Goal: Task Accomplishment & Management: Use online tool/utility

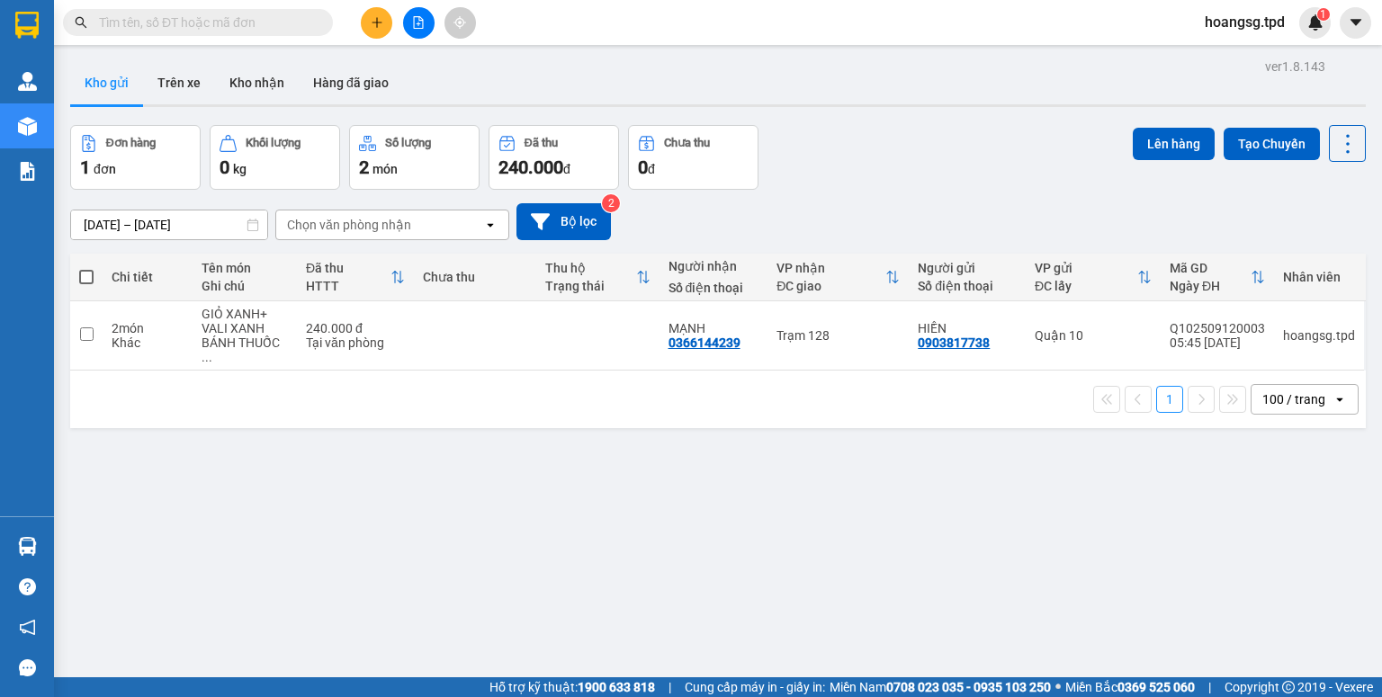
drag, startPoint x: 82, startPoint y: 274, endPoint x: 314, endPoint y: 245, distance: 234.0
click at [85, 273] on span at bounding box center [86, 277] width 14 height 14
click at [86, 268] on input "checkbox" at bounding box center [86, 268] width 0 height 0
checkbox input "true"
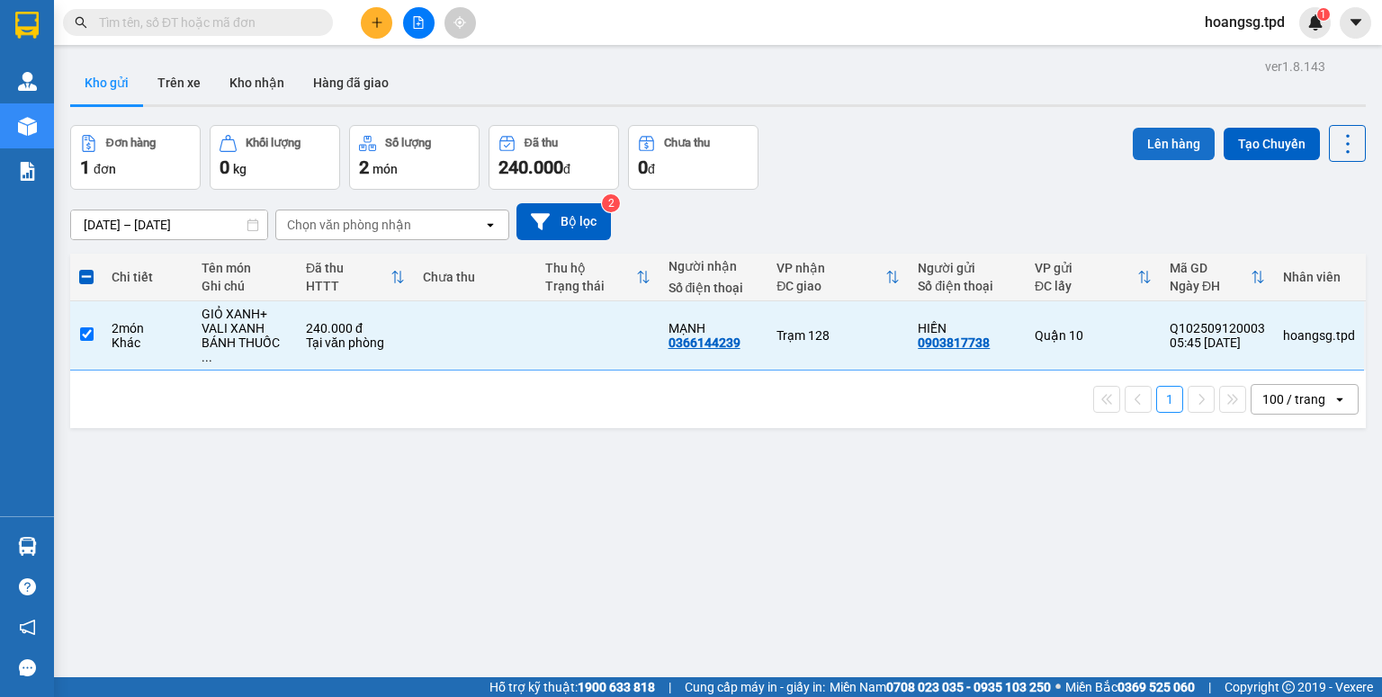
click at [1155, 144] on button "Lên hàng" at bounding box center [1174, 144] width 82 height 32
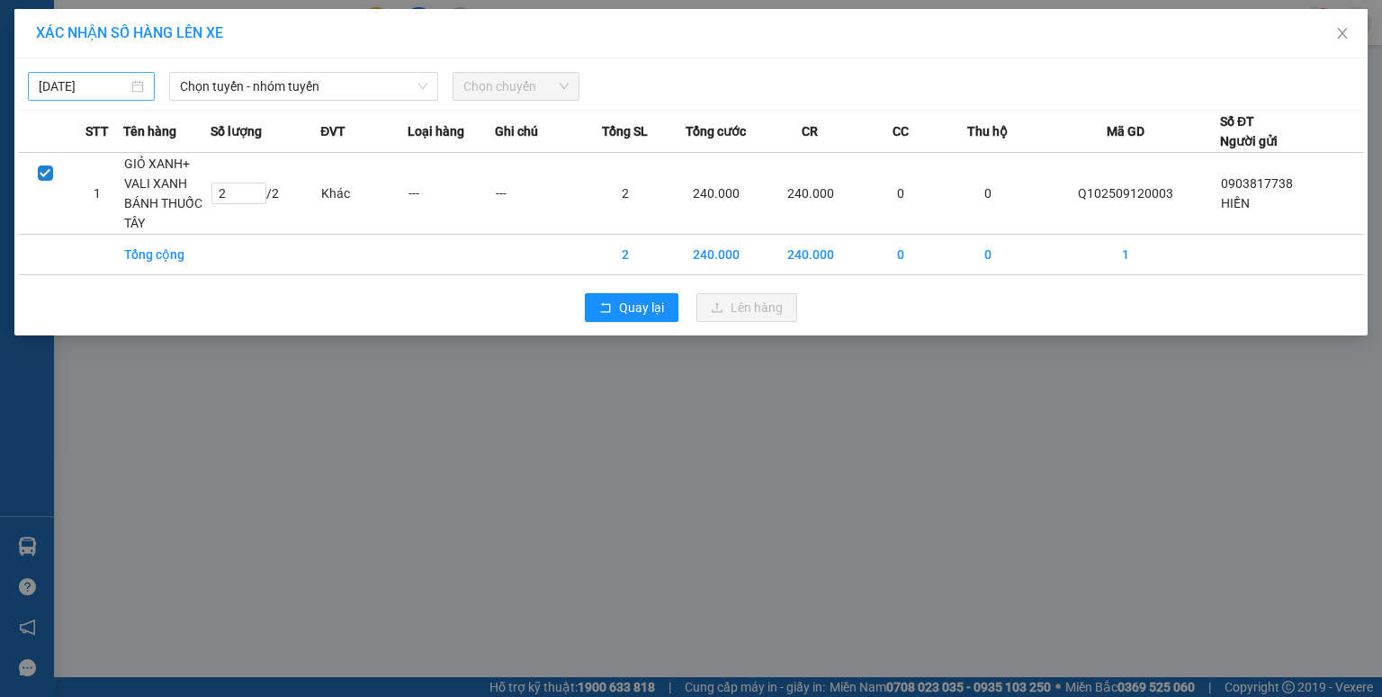
click at [50, 78] on input "[DATE]" at bounding box center [83, 86] width 89 height 20
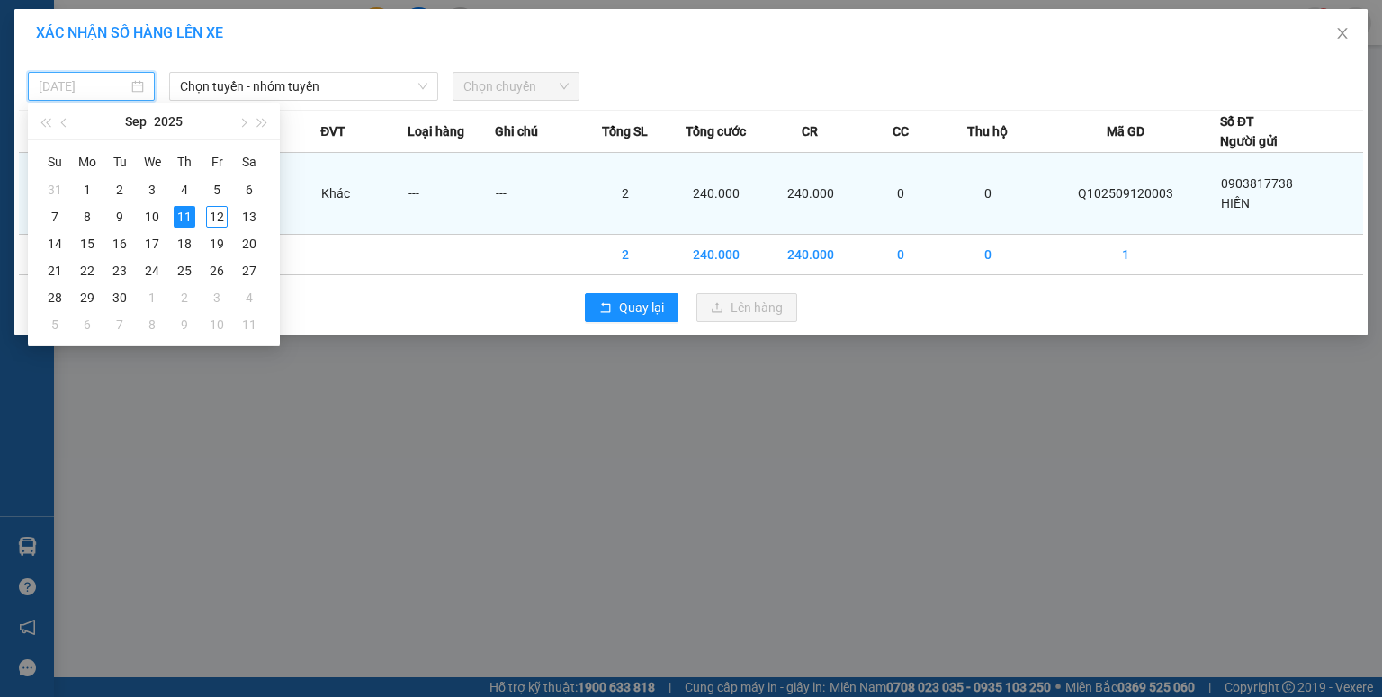
drag, startPoint x: 216, startPoint y: 211, endPoint x: 229, endPoint y: 174, distance: 39.3
click at [216, 209] on div "12" at bounding box center [217, 217] width 22 height 22
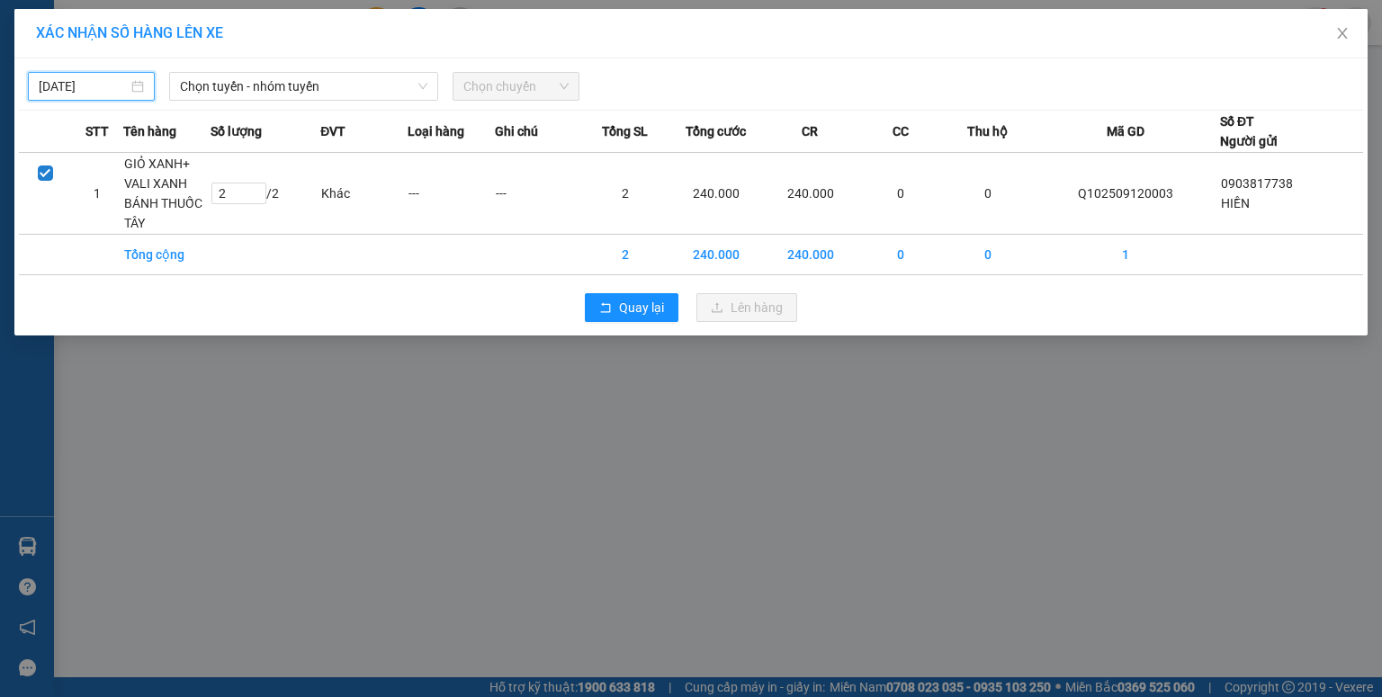
type input "[DATE]"
click at [284, 90] on span "Chọn tuyến - nhóm tuyến" at bounding box center [303, 86] width 247 height 27
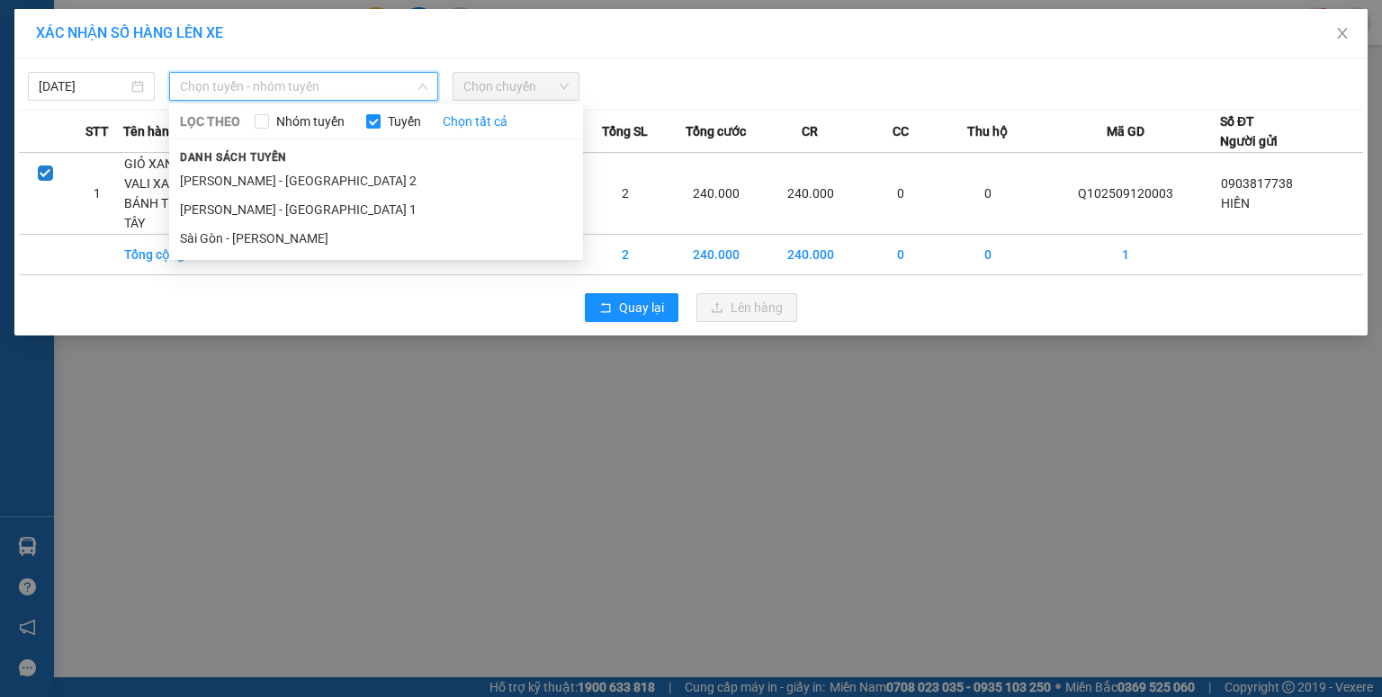
drag, startPoint x: 277, startPoint y: 233, endPoint x: 494, endPoint y: 111, distance: 249.0
click at [282, 230] on li "Sài Gòn - [PERSON_NAME]" at bounding box center [376, 238] width 414 height 29
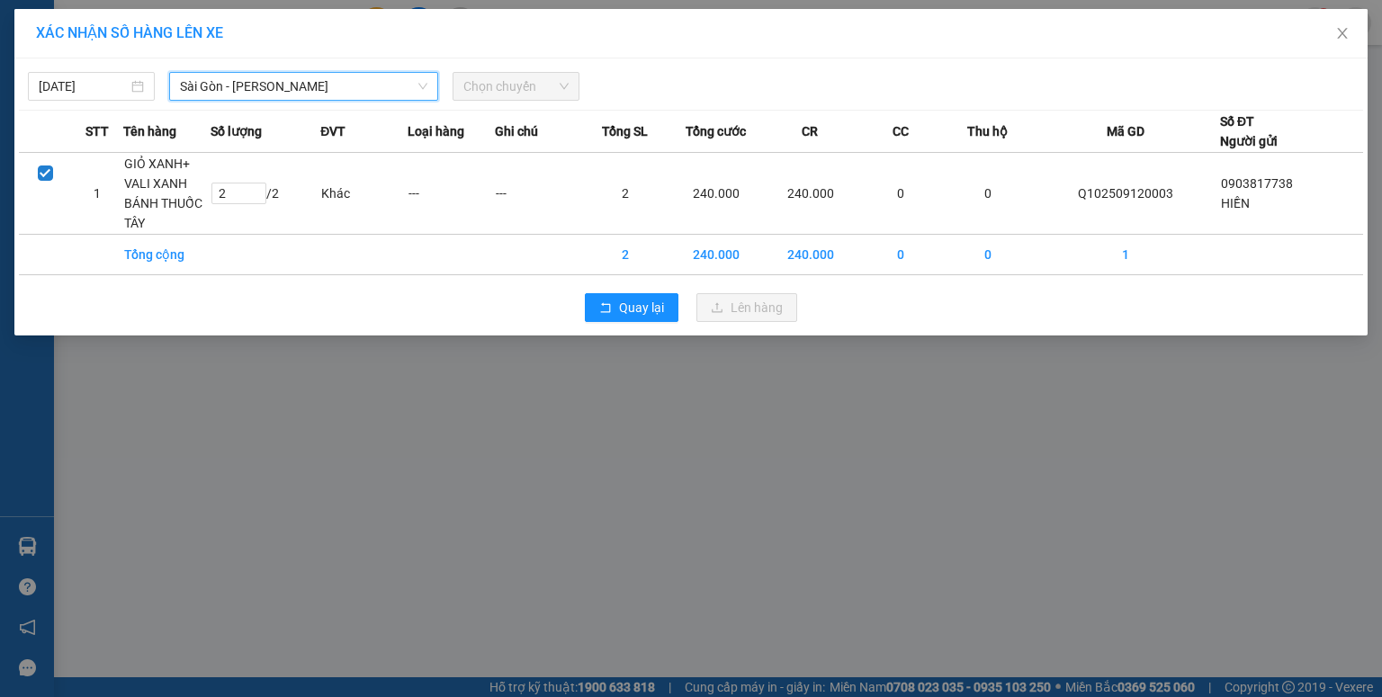
click at [508, 94] on span "Chọn chuyến" at bounding box center [515, 86] width 105 height 27
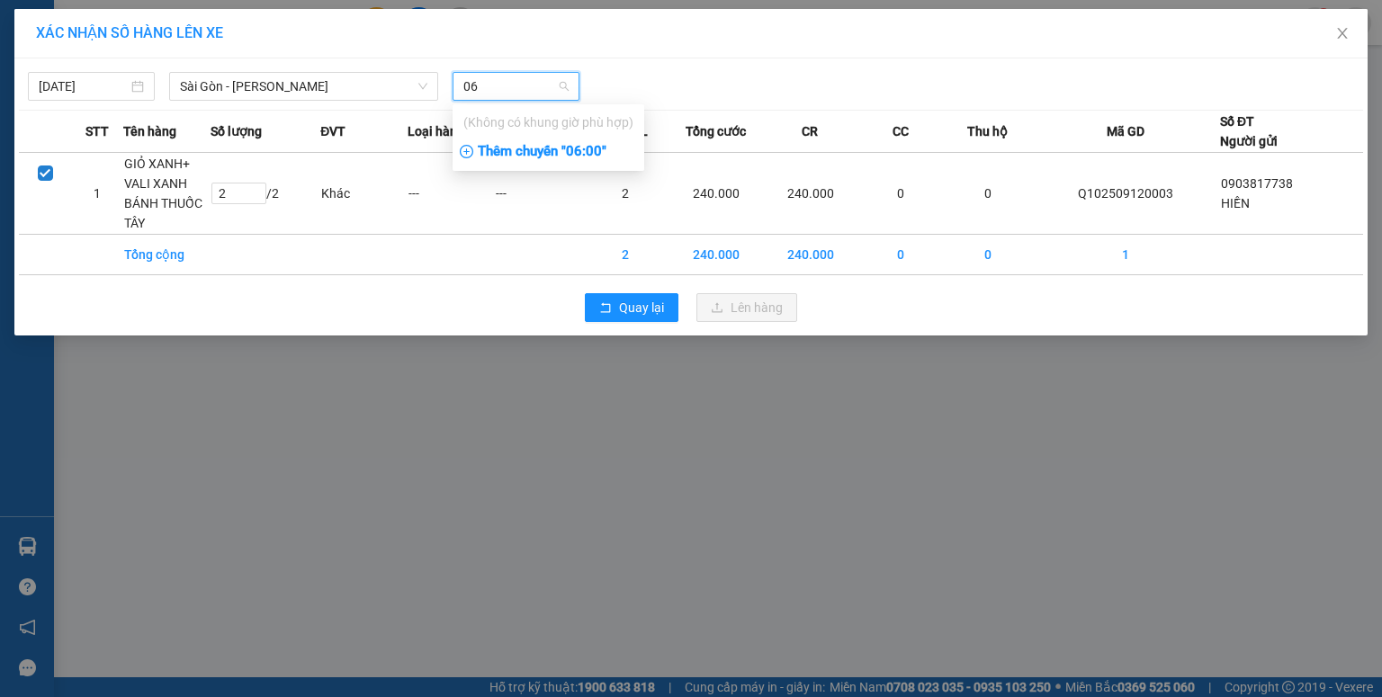
type input "06"
click at [530, 159] on div "Thêm chuyến " 06:00 "" at bounding box center [549, 152] width 192 height 31
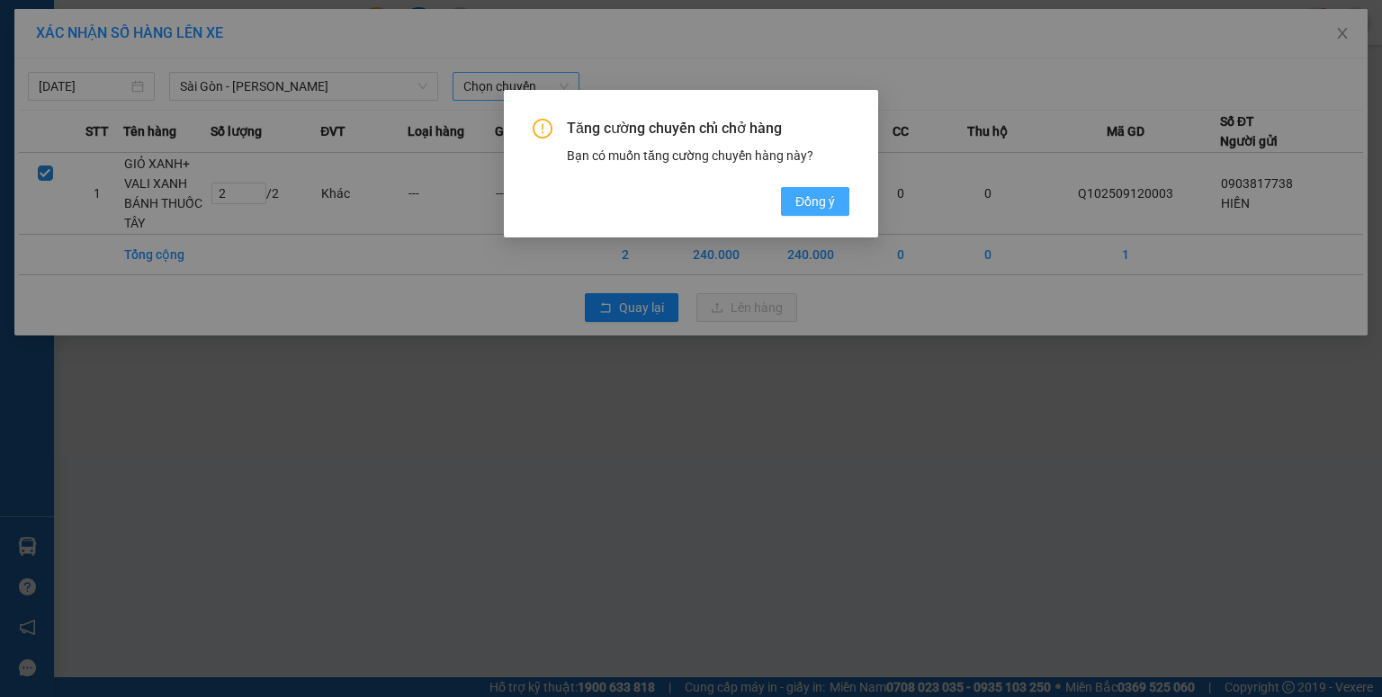
drag, startPoint x: 785, startPoint y: 209, endPoint x: 774, endPoint y: 202, distance: 12.5
click at [785, 209] on button "Đồng ý" at bounding box center [815, 201] width 68 height 29
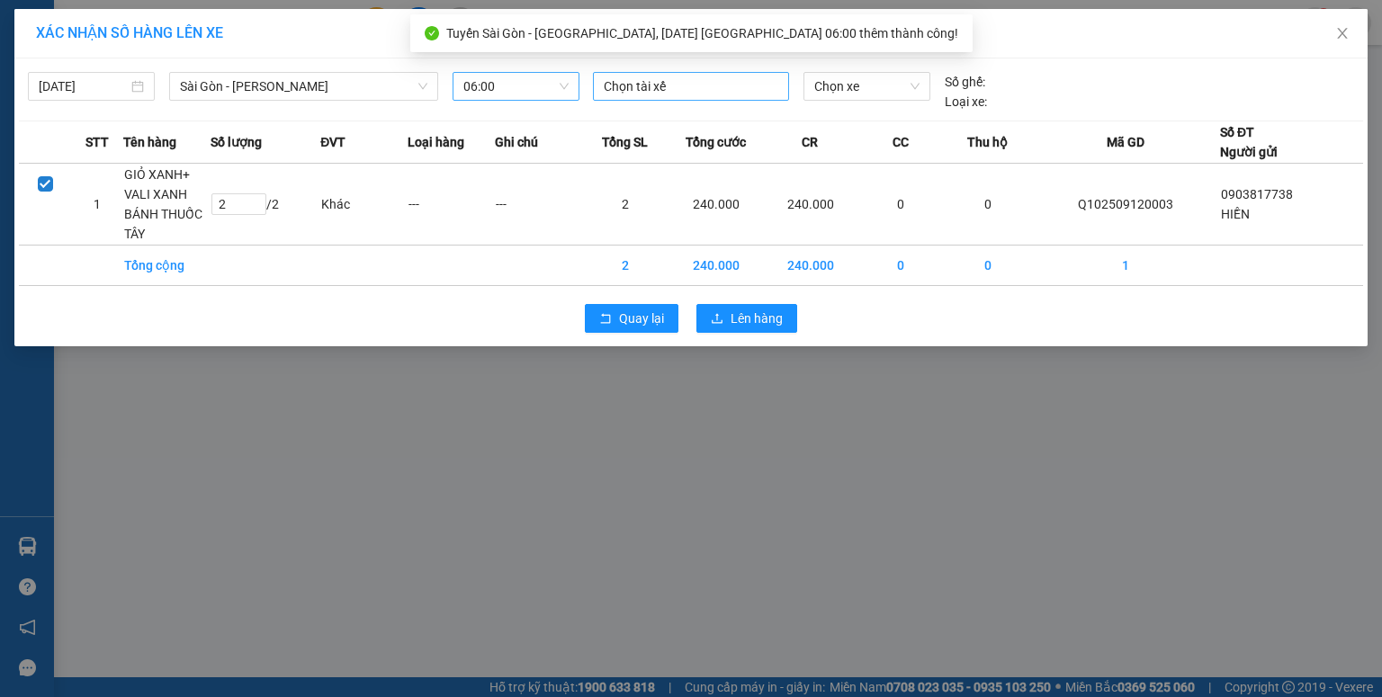
click at [650, 93] on div at bounding box center [690, 87] width 187 height 22
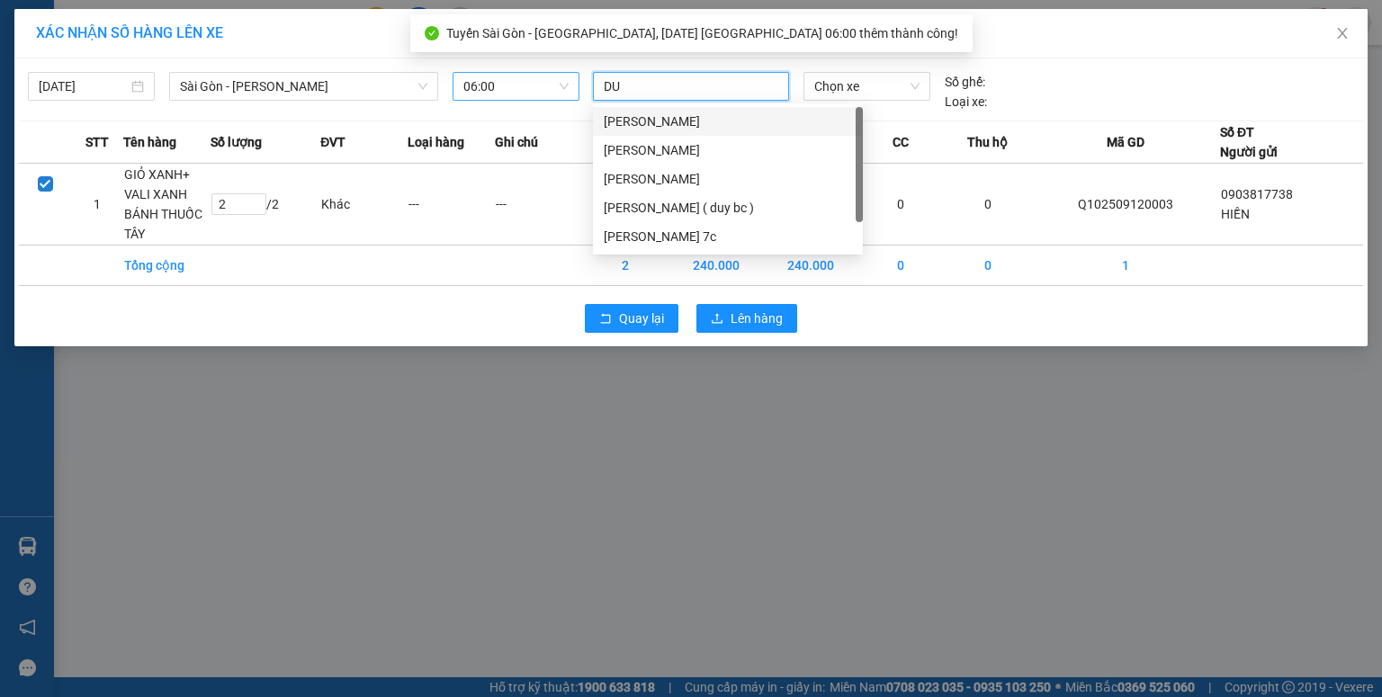
type input "DUY"
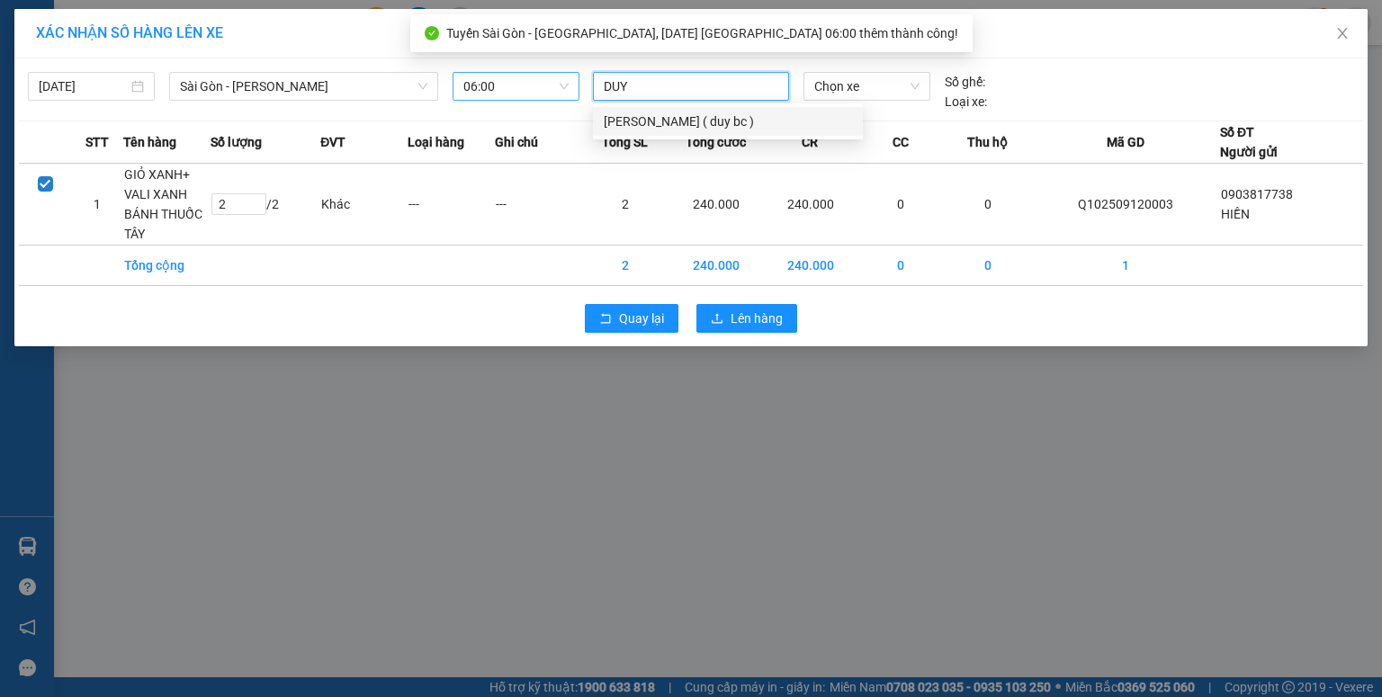
click at [640, 113] on div "[PERSON_NAME] ( duy bc )" at bounding box center [728, 122] width 248 height 20
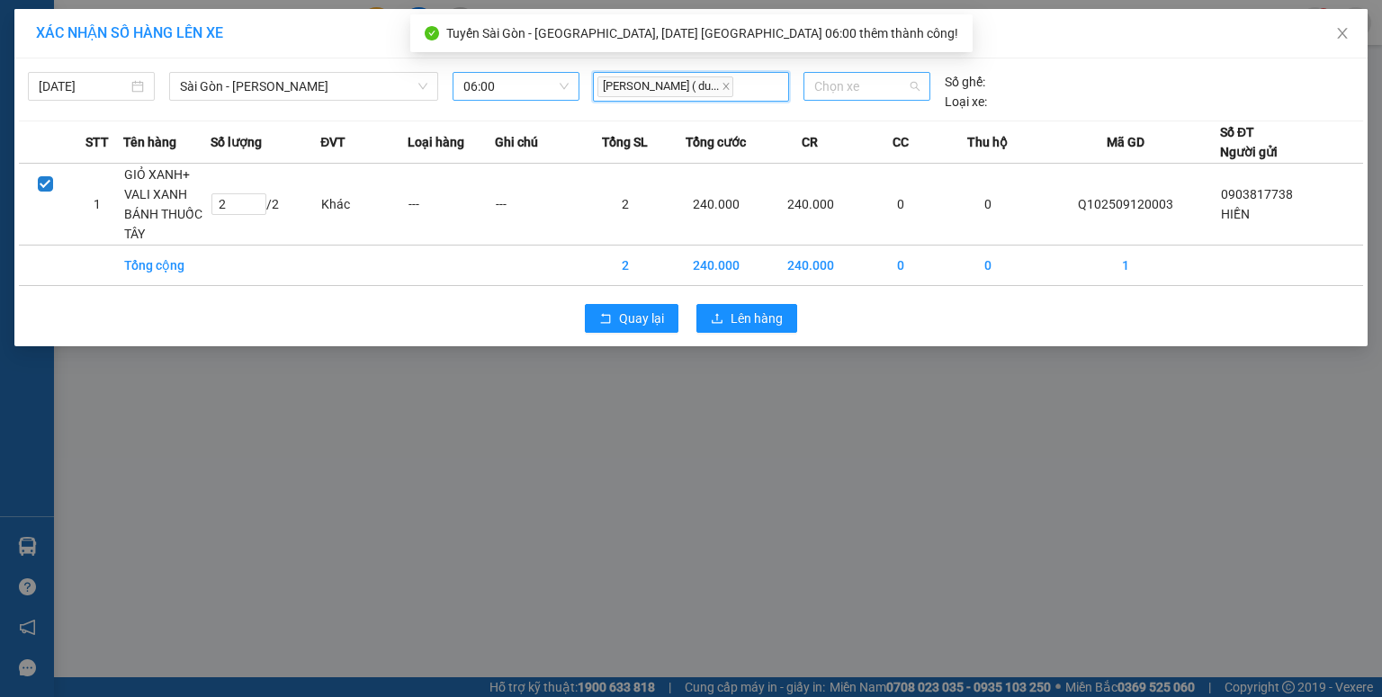
click at [838, 89] on span "Chọn xe" at bounding box center [866, 86] width 104 height 27
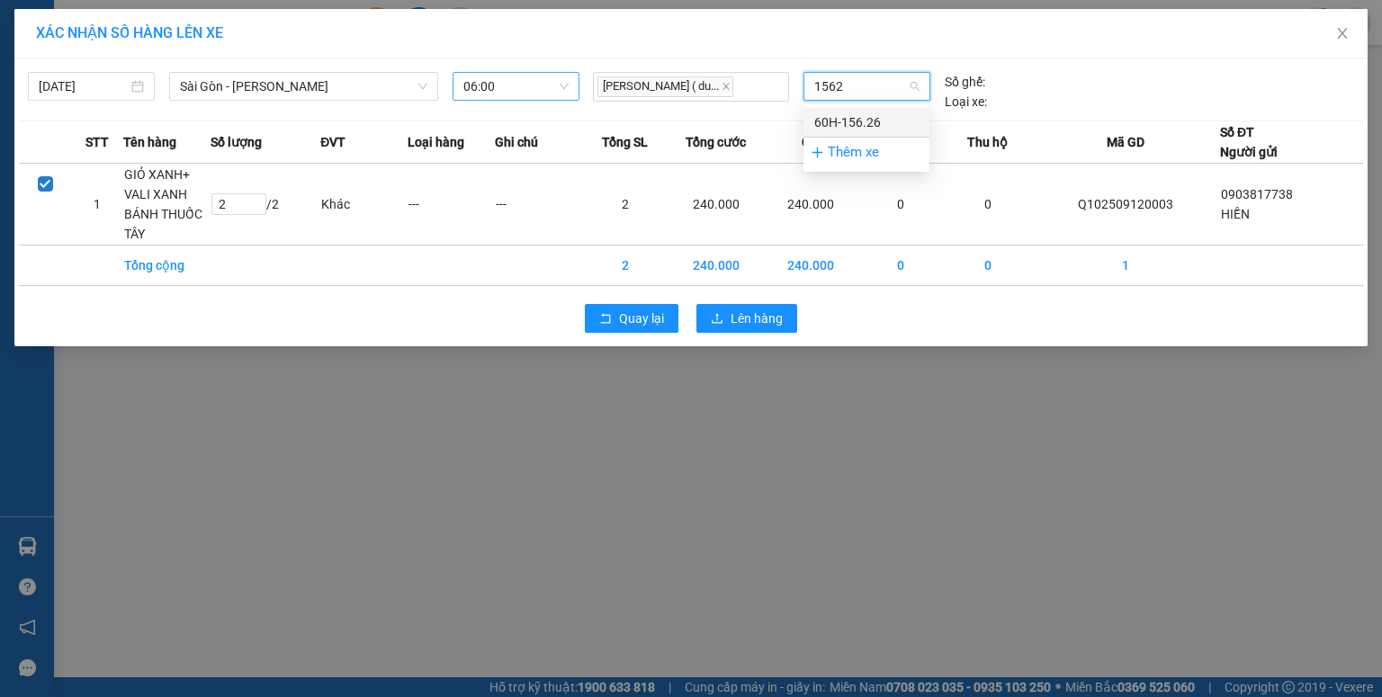
type input "15626"
click at [873, 129] on div "60H-156.26" at bounding box center [866, 122] width 104 height 20
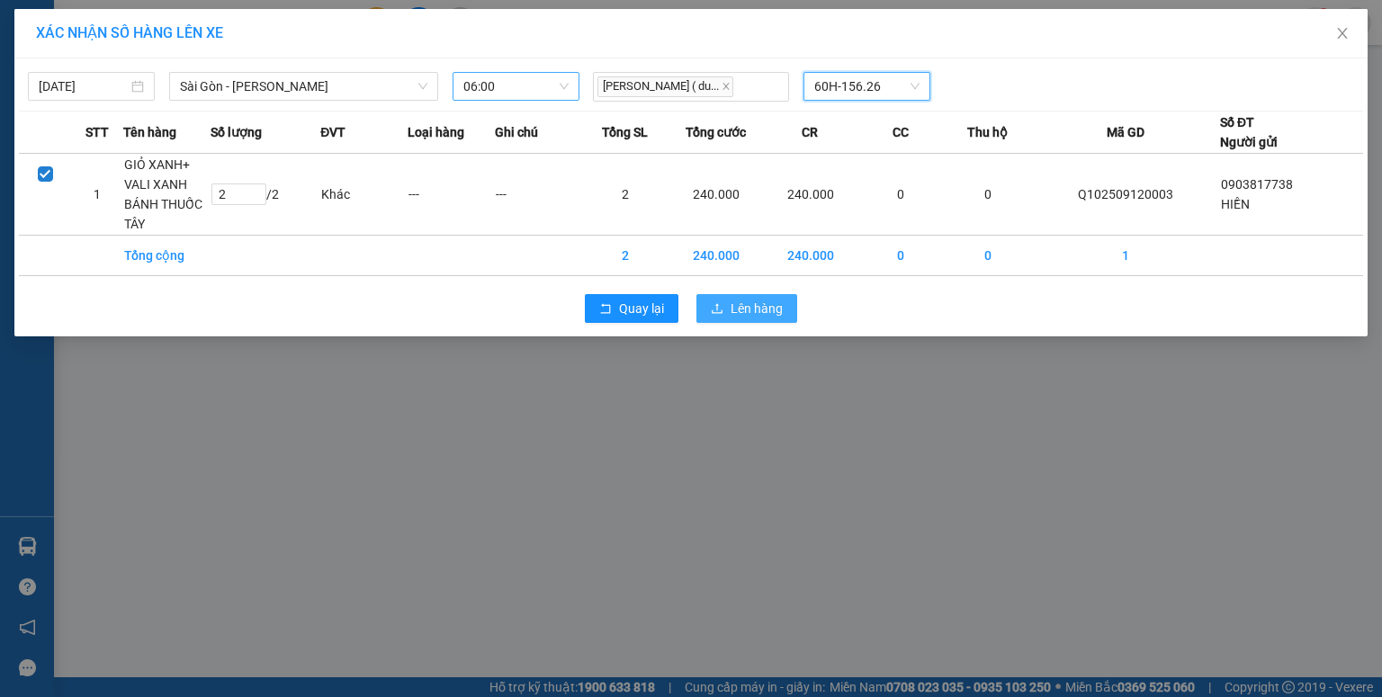
click at [767, 295] on button "Lên hàng" at bounding box center [746, 308] width 101 height 29
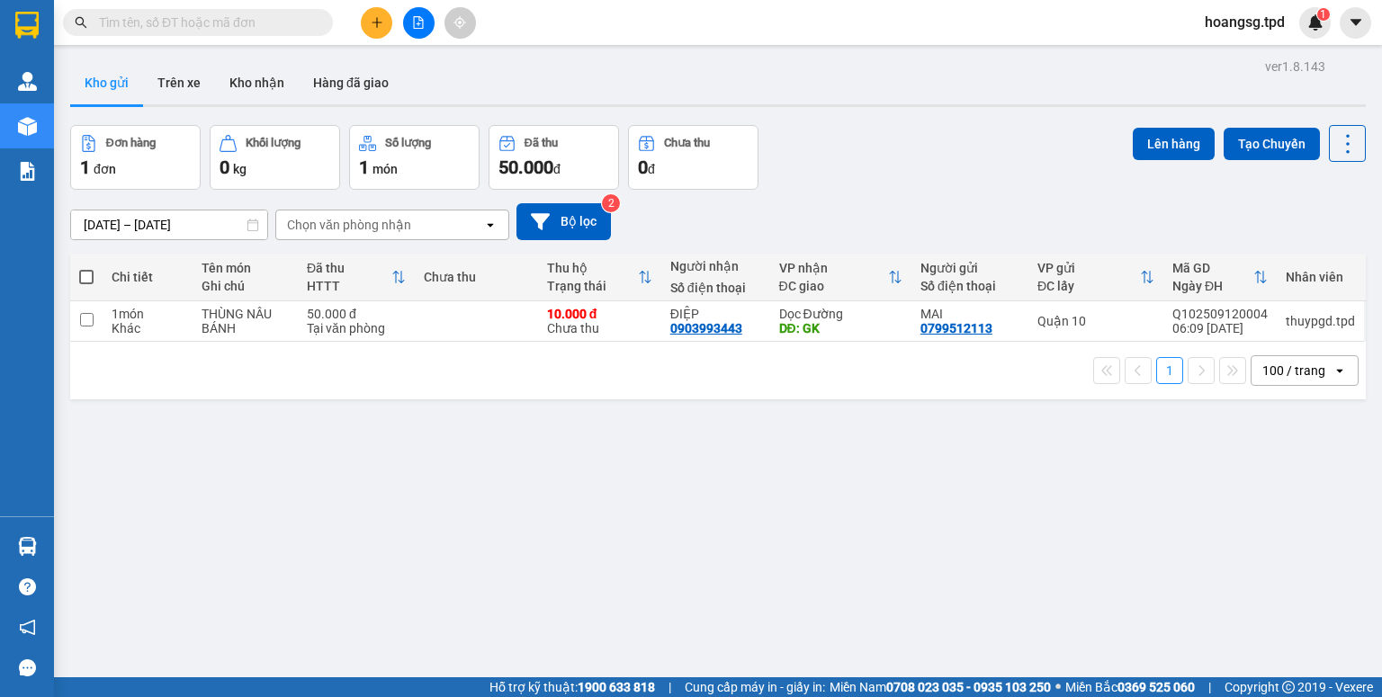
drag, startPoint x: 83, startPoint y: 282, endPoint x: 187, endPoint y: 260, distance: 106.6
click at [83, 282] on span at bounding box center [86, 277] width 14 height 14
click at [86, 268] on input "checkbox" at bounding box center [86, 268] width 0 height 0
checkbox input "true"
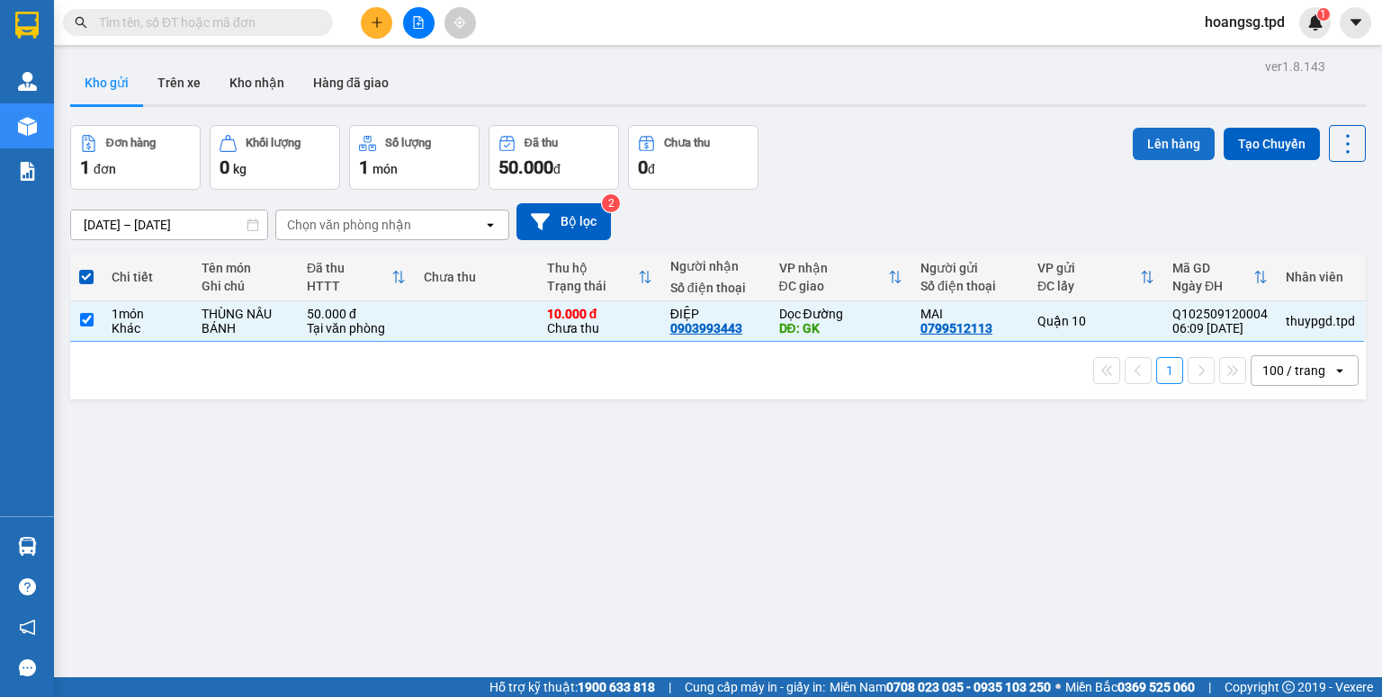
click at [1144, 144] on button "Lên hàng" at bounding box center [1174, 144] width 82 height 32
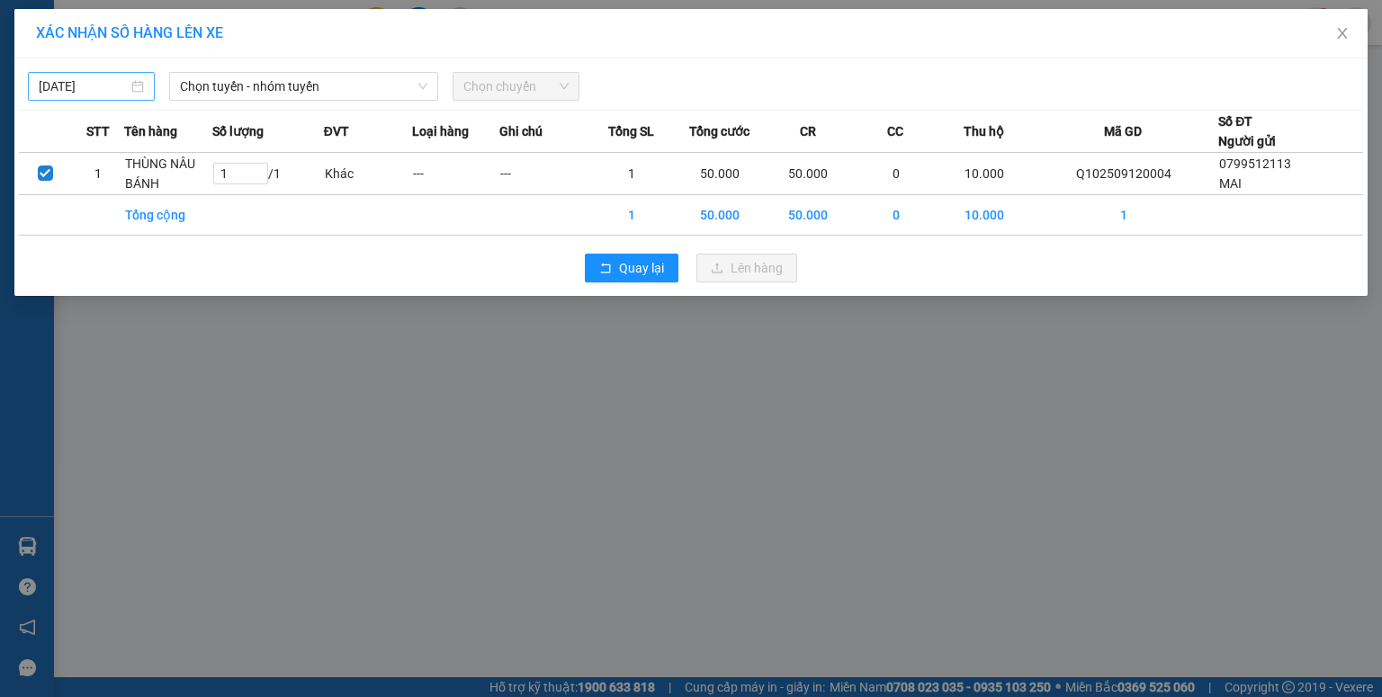
click at [54, 92] on input "[DATE]" at bounding box center [83, 86] width 89 height 20
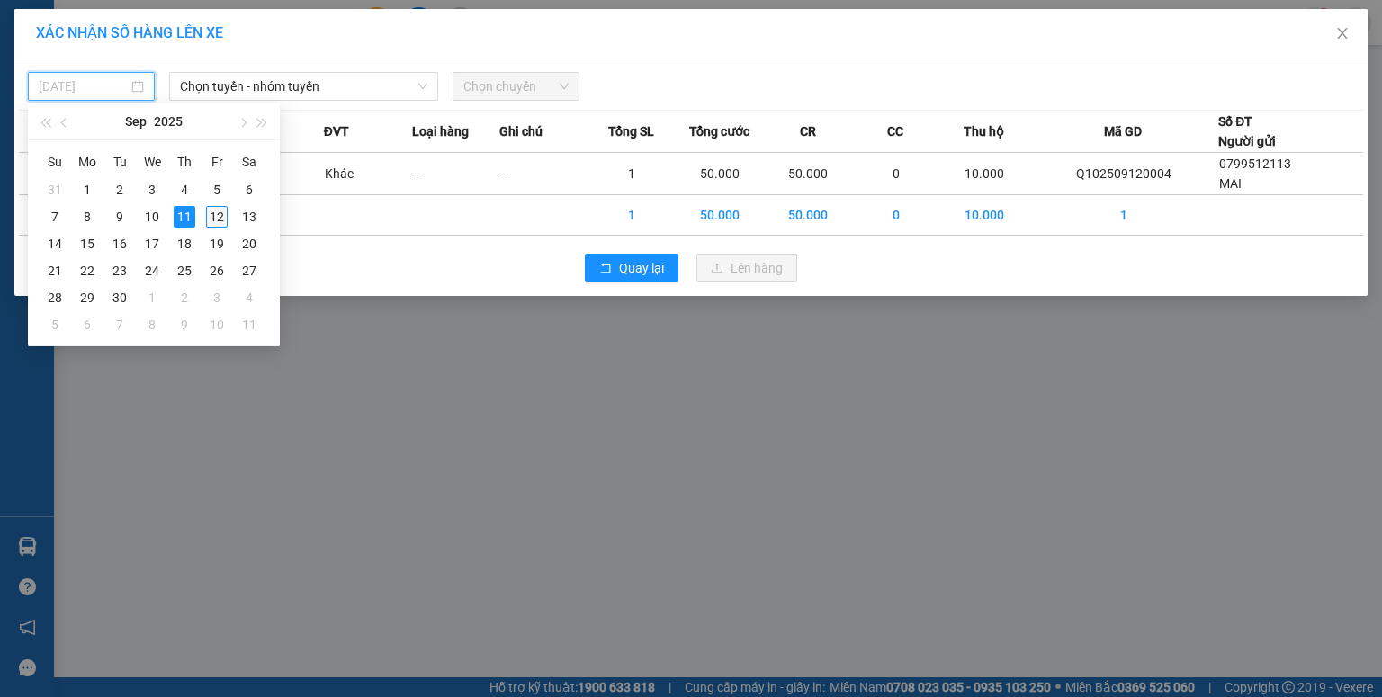
click at [207, 216] on div "12" at bounding box center [217, 217] width 22 height 22
type input "[DATE]"
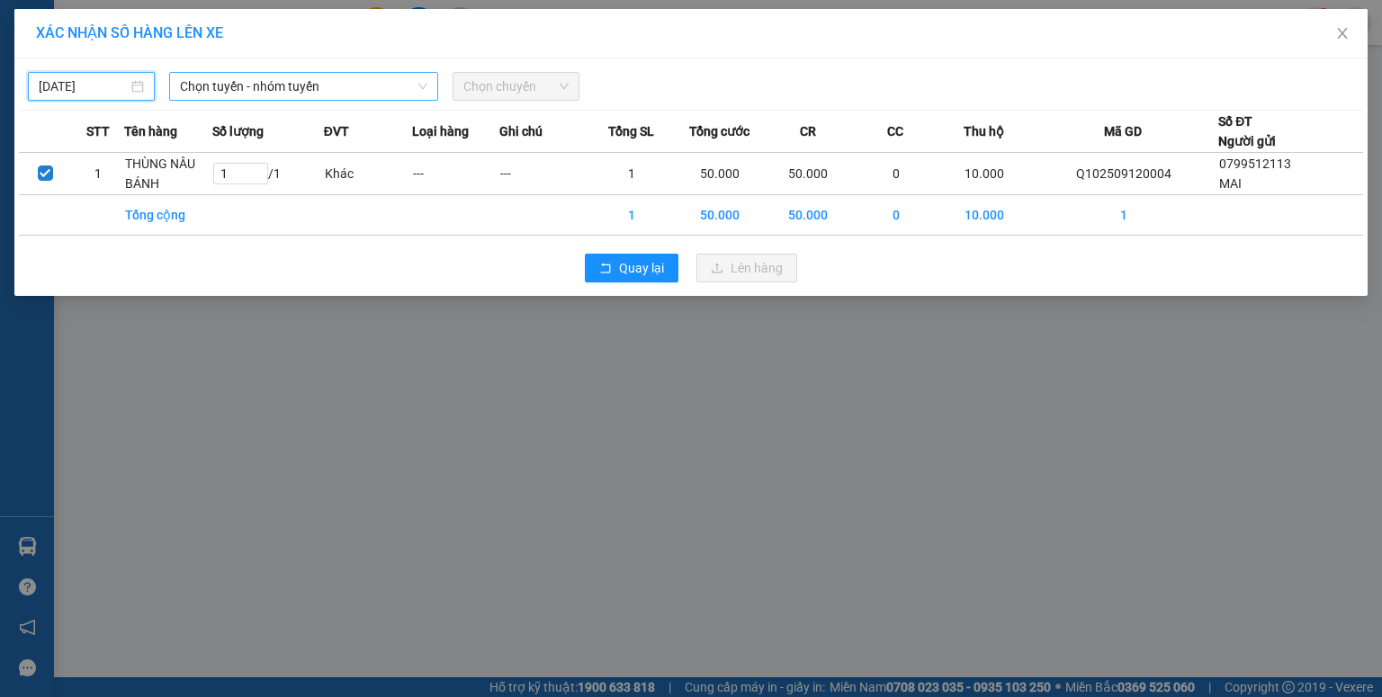
click at [276, 93] on span "Chọn tuyến - nhóm tuyến" at bounding box center [303, 86] width 247 height 27
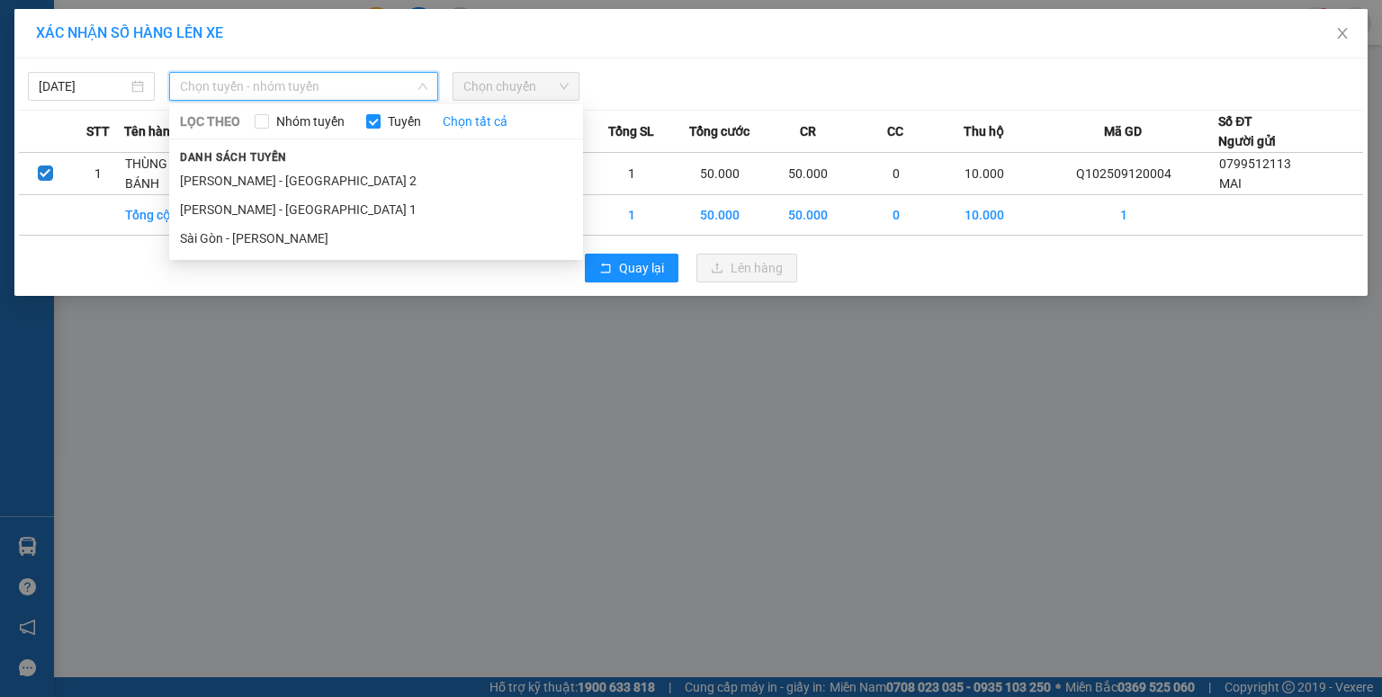
drag, startPoint x: 265, startPoint y: 239, endPoint x: 549, endPoint y: 150, distance: 297.1
click at [272, 237] on li "Sài Gòn - [PERSON_NAME]" at bounding box center [376, 238] width 414 height 29
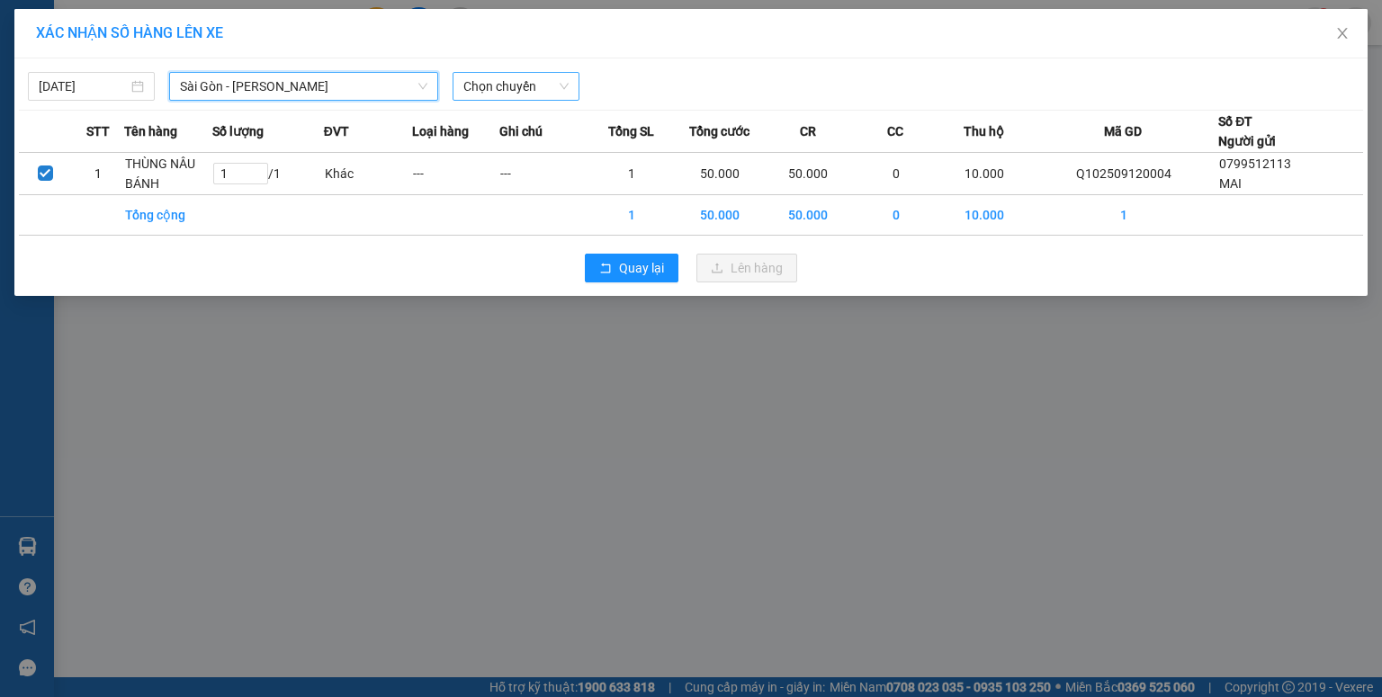
click at [546, 87] on span "Chọn chuyến" at bounding box center [515, 86] width 105 height 27
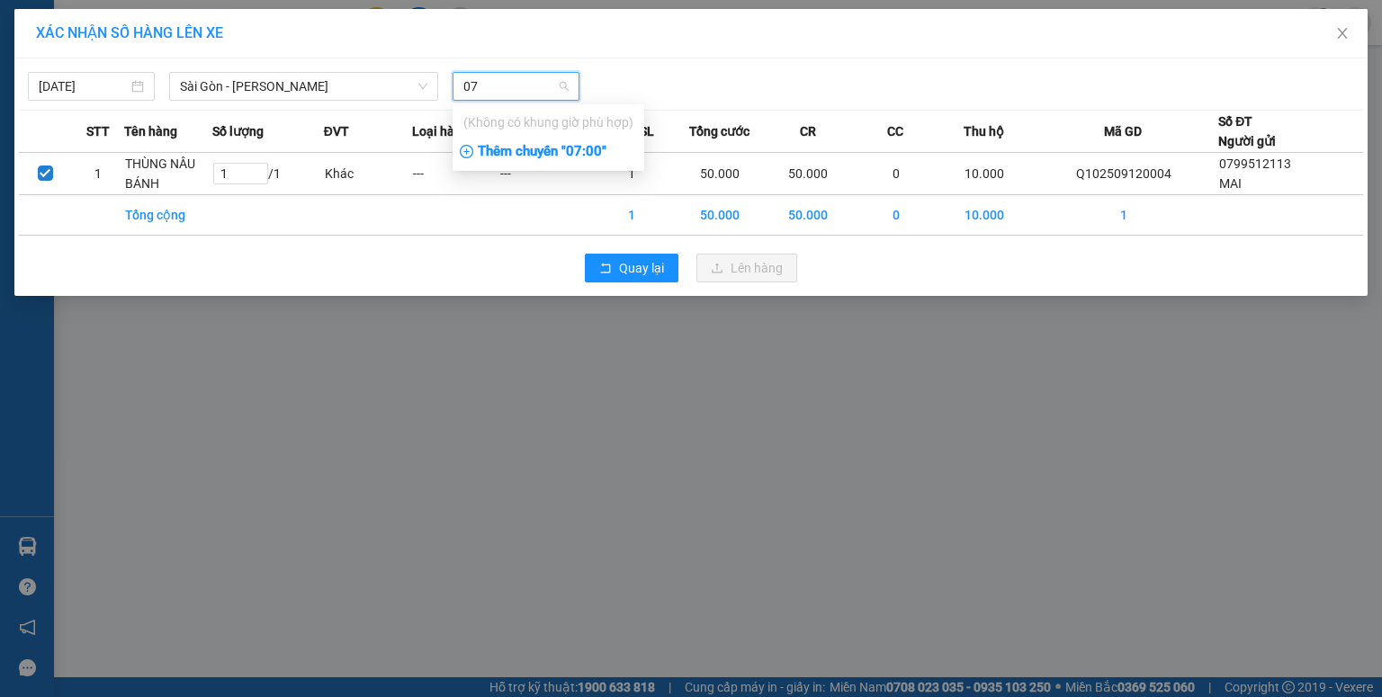
type input "07"
click at [536, 148] on div "Thêm chuyến " 07:00 "" at bounding box center [549, 152] width 192 height 31
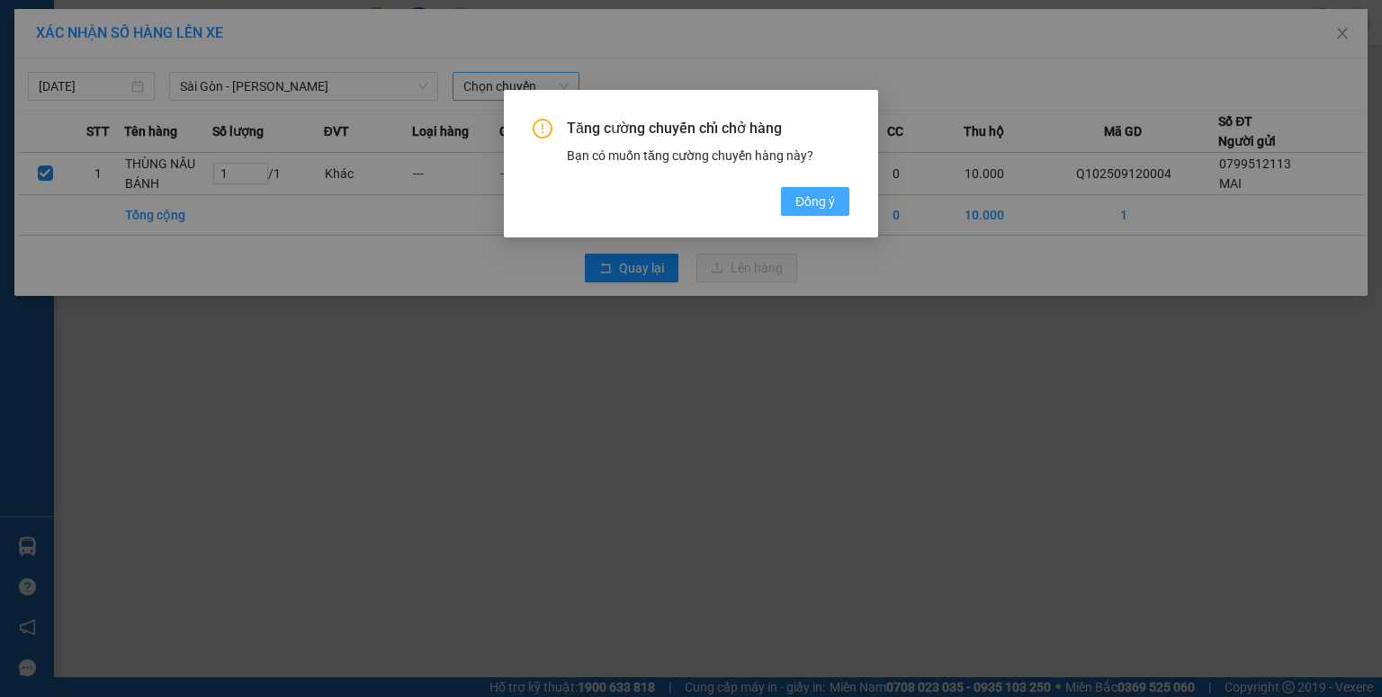
click at [794, 205] on button "Đồng ý" at bounding box center [815, 201] width 68 height 29
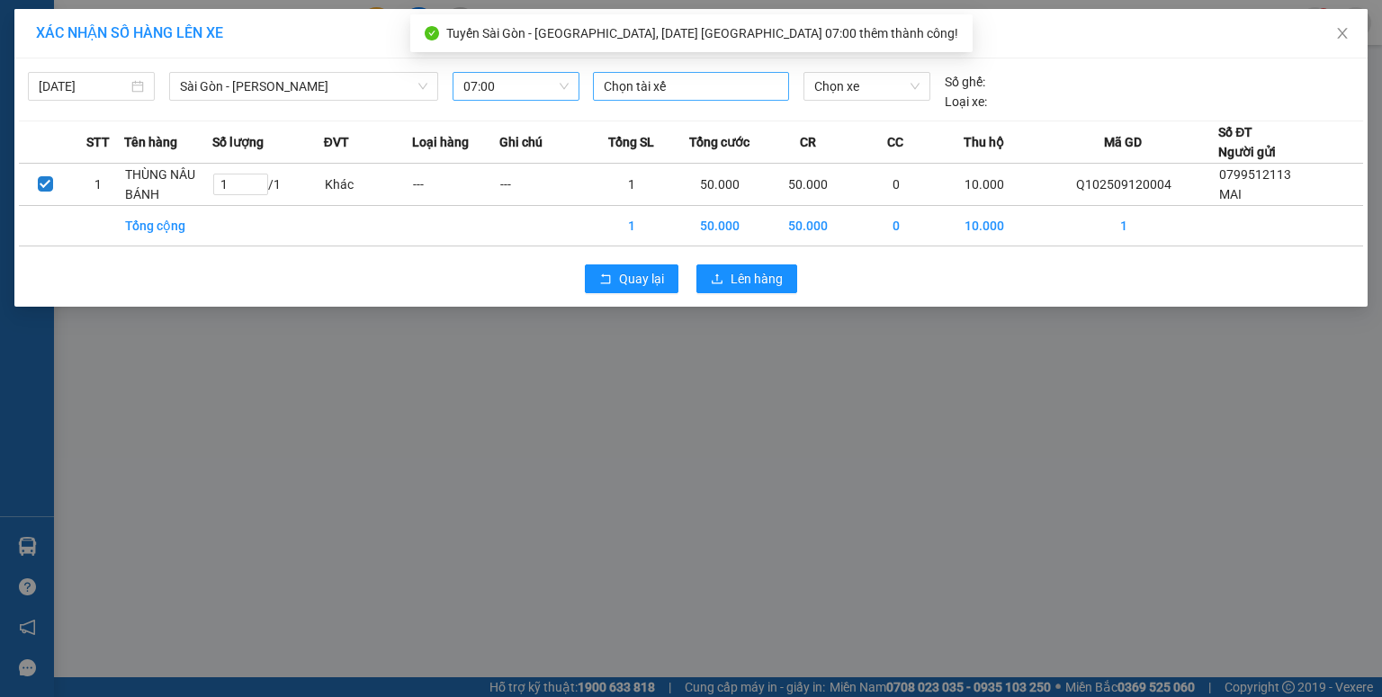
click at [645, 94] on div at bounding box center [690, 87] width 187 height 22
type input "HUNG"
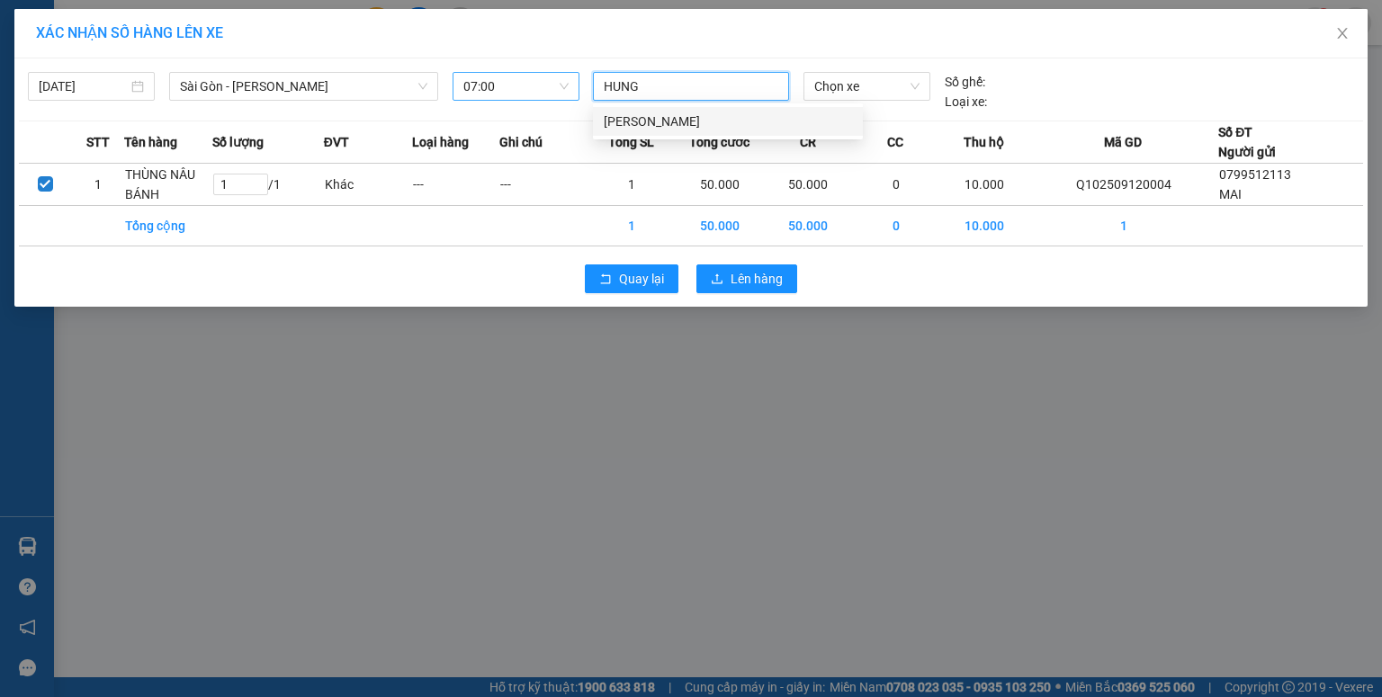
drag, startPoint x: 632, startPoint y: 119, endPoint x: 781, endPoint y: 94, distance: 150.4
click at [632, 120] on div "[PERSON_NAME]" at bounding box center [728, 122] width 248 height 20
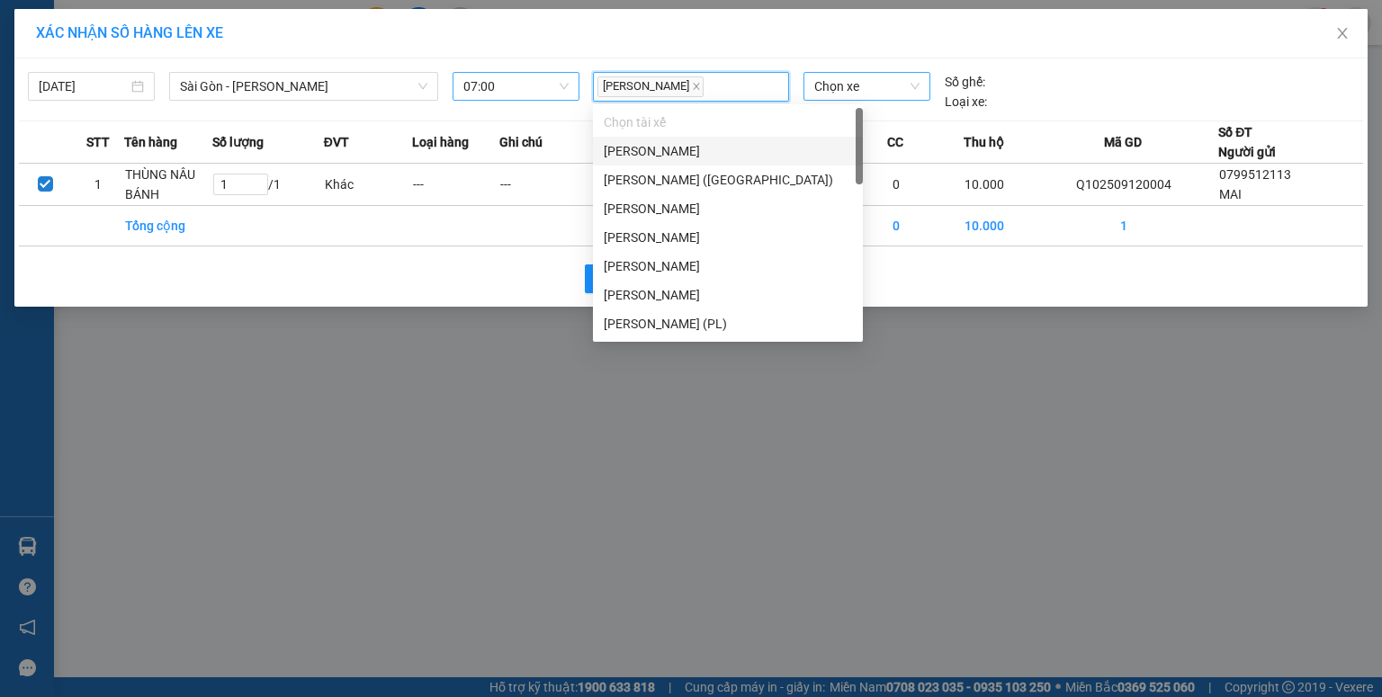
click at [831, 83] on span "Chọn xe" at bounding box center [866, 86] width 104 height 27
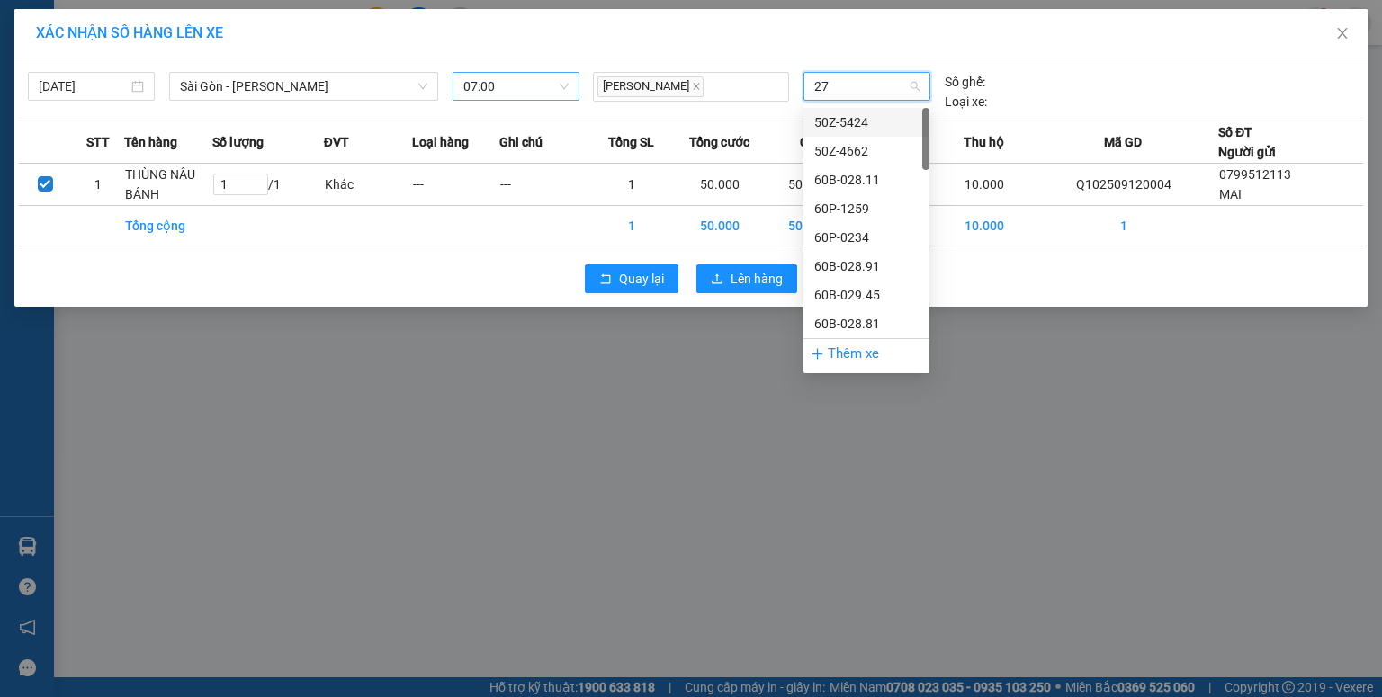
type input "275"
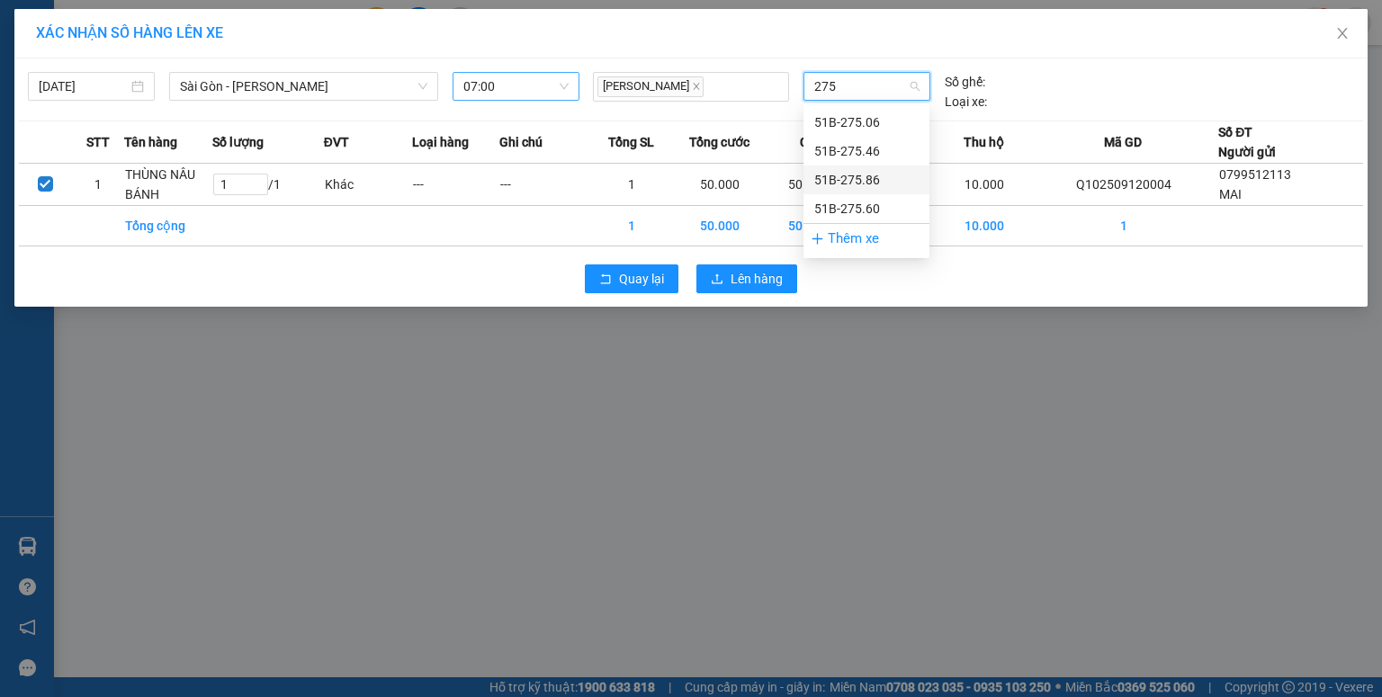
click at [839, 173] on div "51B-275.86" at bounding box center [866, 180] width 104 height 20
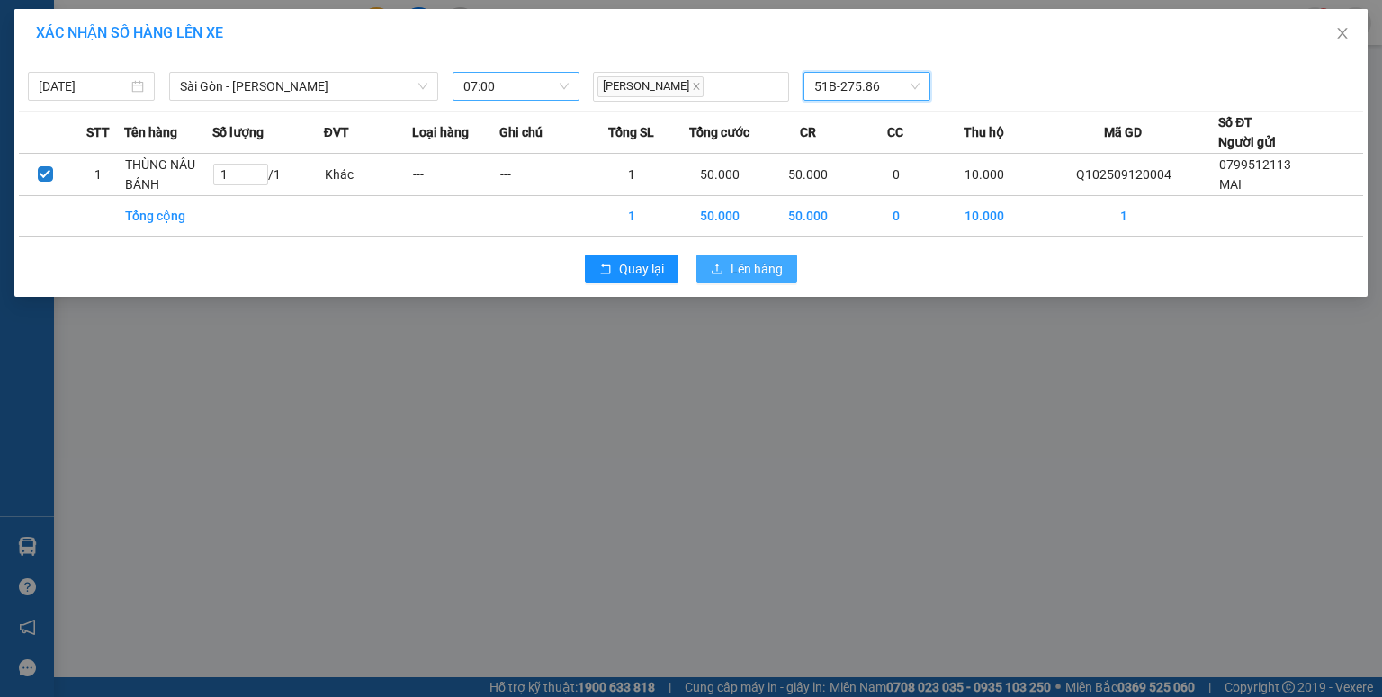
click at [758, 268] on span "Lên hàng" at bounding box center [757, 269] width 52 height 20
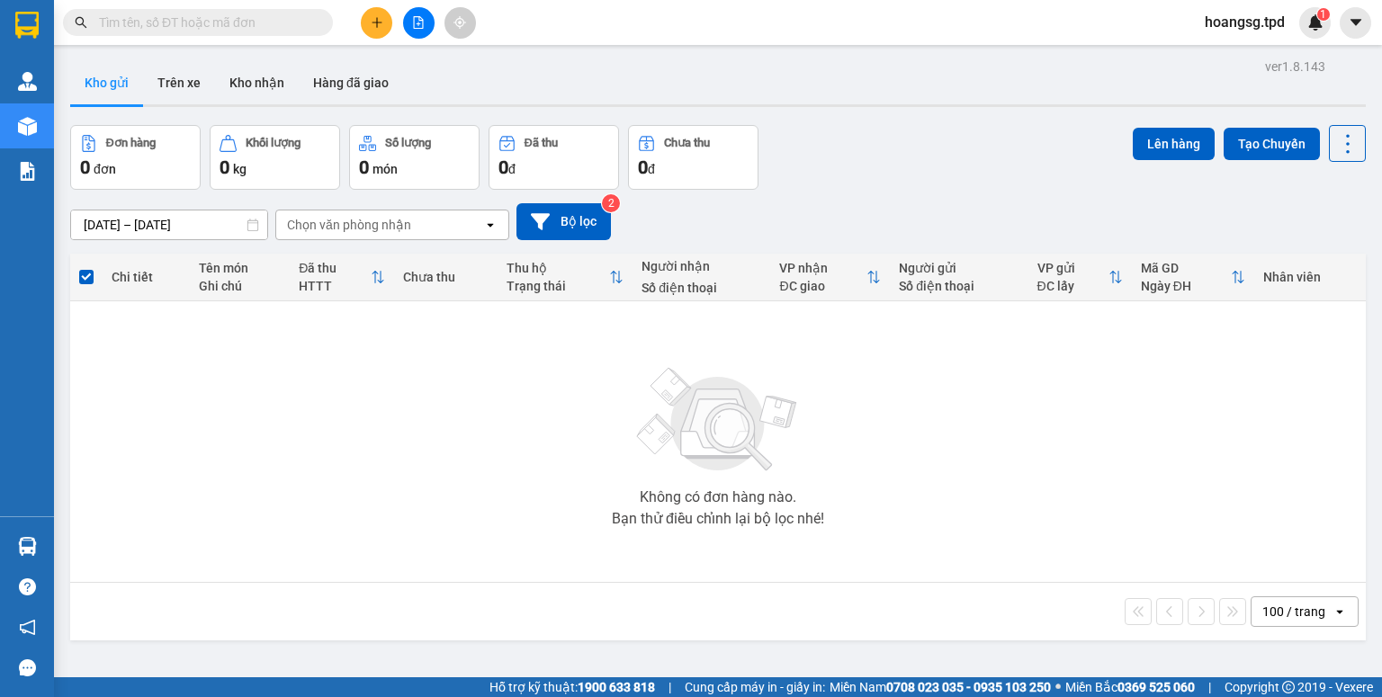
click at [405, 25] on div at bounding box center [418, 22] width 135 height 31
click at [405, 25] on button at bounding box center [418, 22] width 31 height 31
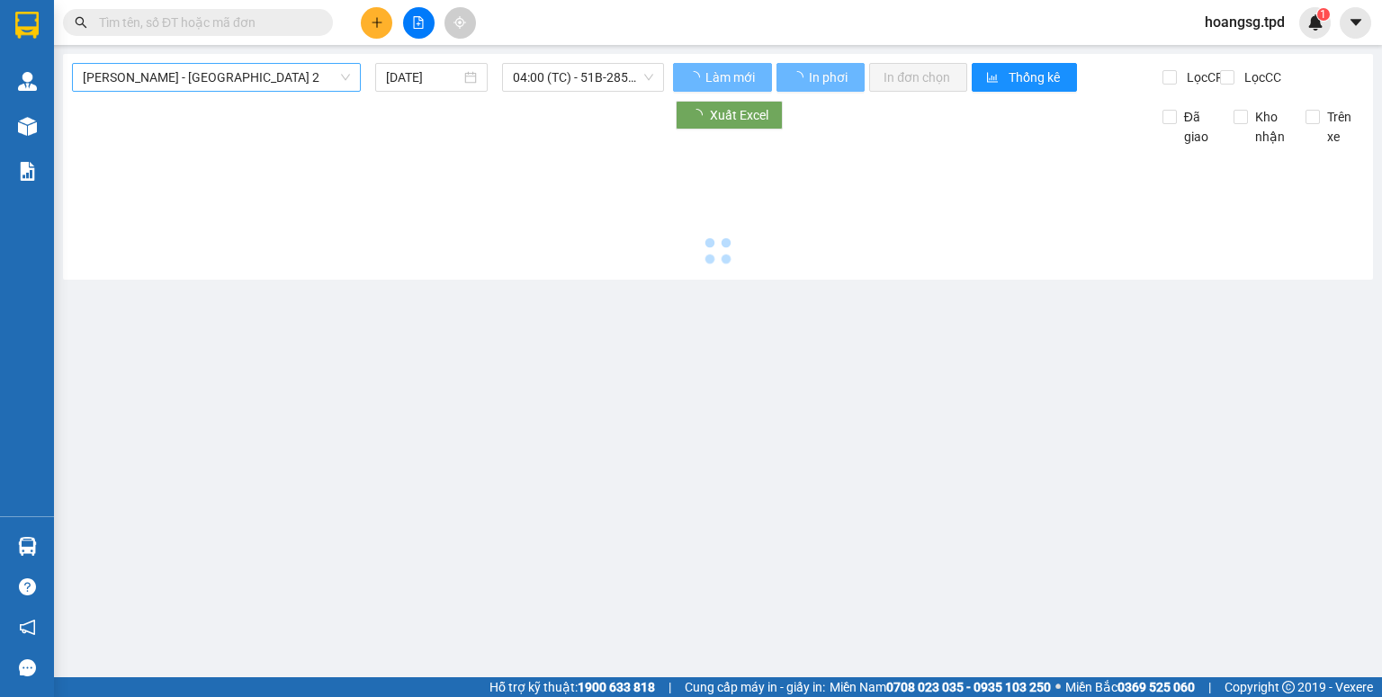
click at [230, 90] on span "[PERSON_NAME] - [GEOGRAPHIC_DATA] 2" at bounding box center [216, 77] width 267 height 27
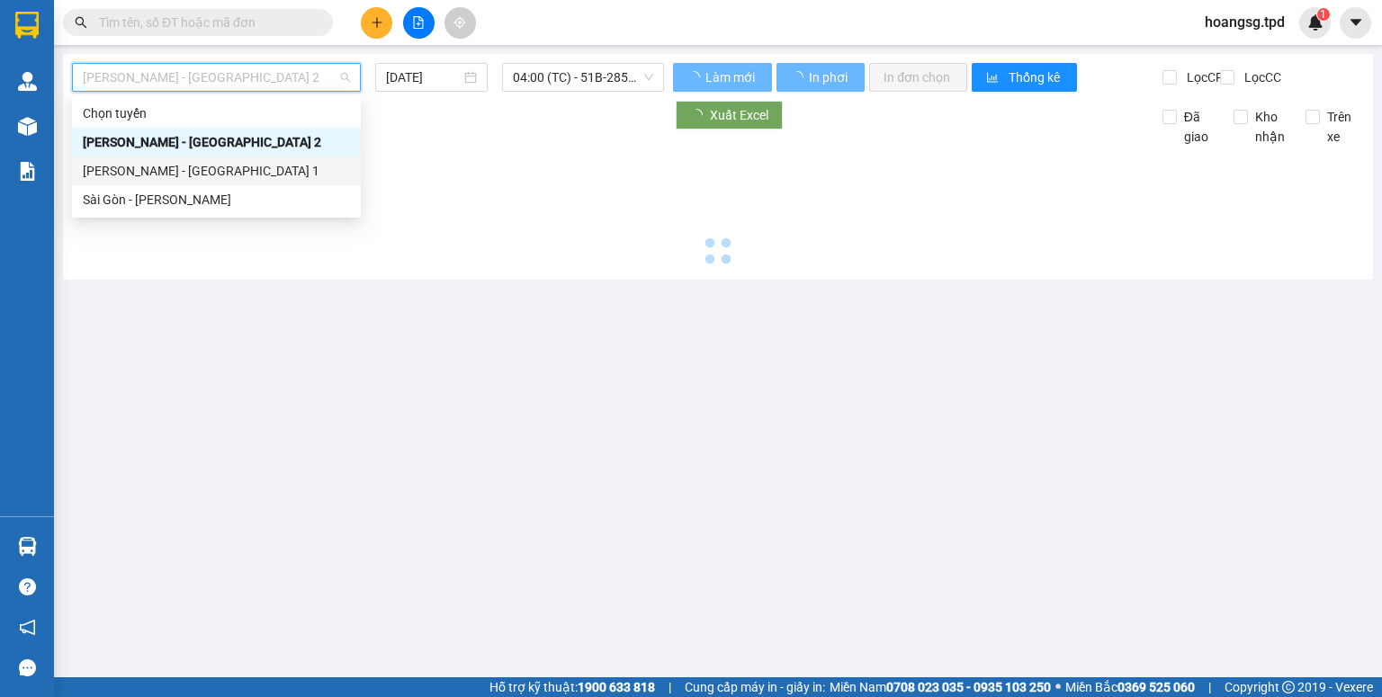
click at [211, 193] on div "Sài Gòn - [PERSON_NAME]" at bounding box center [216, 200] width 267 height 20
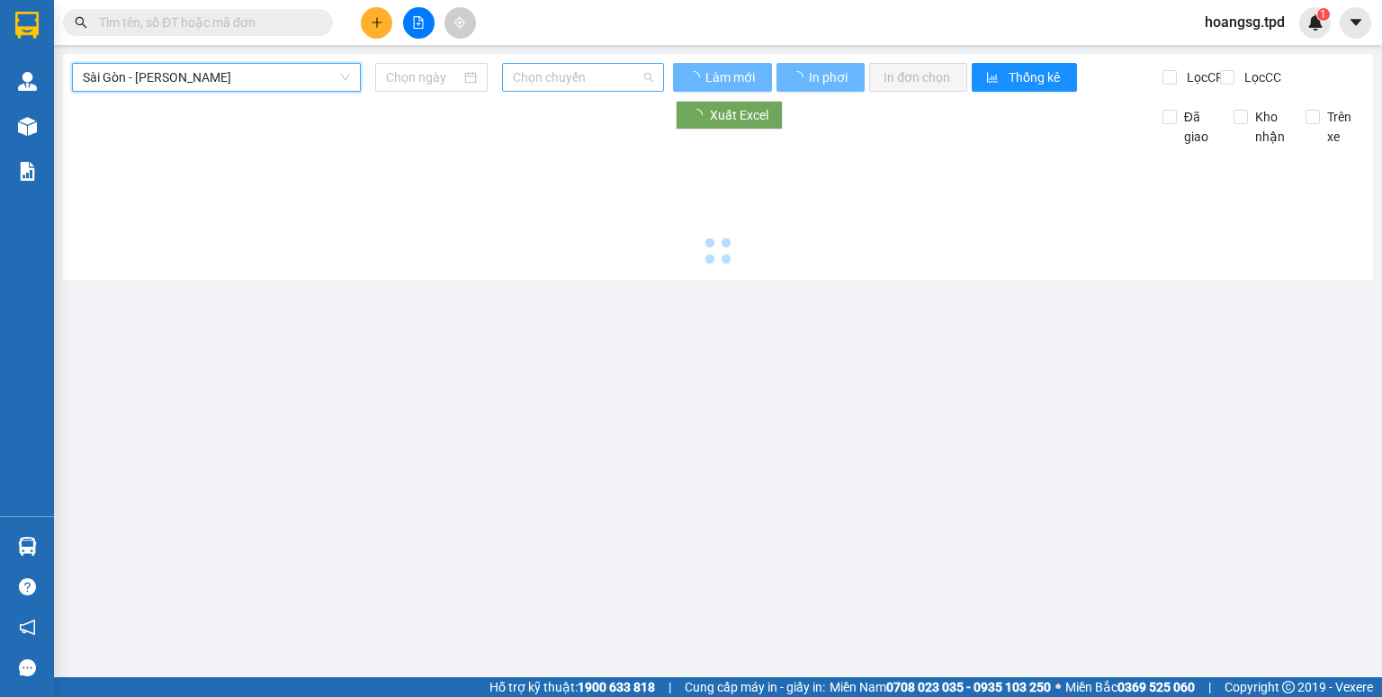
click at [554, 79] on span "Chọn chuyến" at bounding box center [583, 77] width 141 height 27
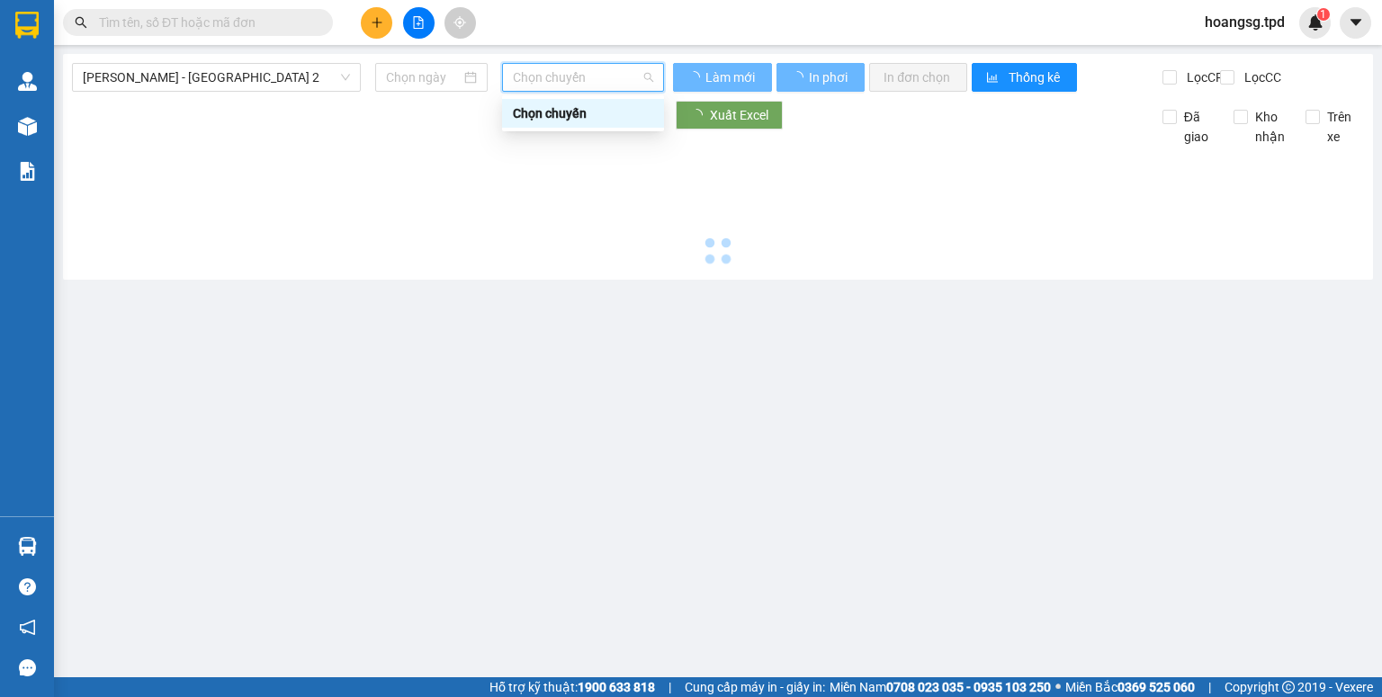
type input "[DATE]"
drag, startPoint x: 635, startPoint y: 81, endPoint x: 623, endPoint y: 94, distance: 17.8
click at [634, 81] on span "01:00 (TC) - 51B-285.89" at bounding box center [583, 77] width 141 height 27
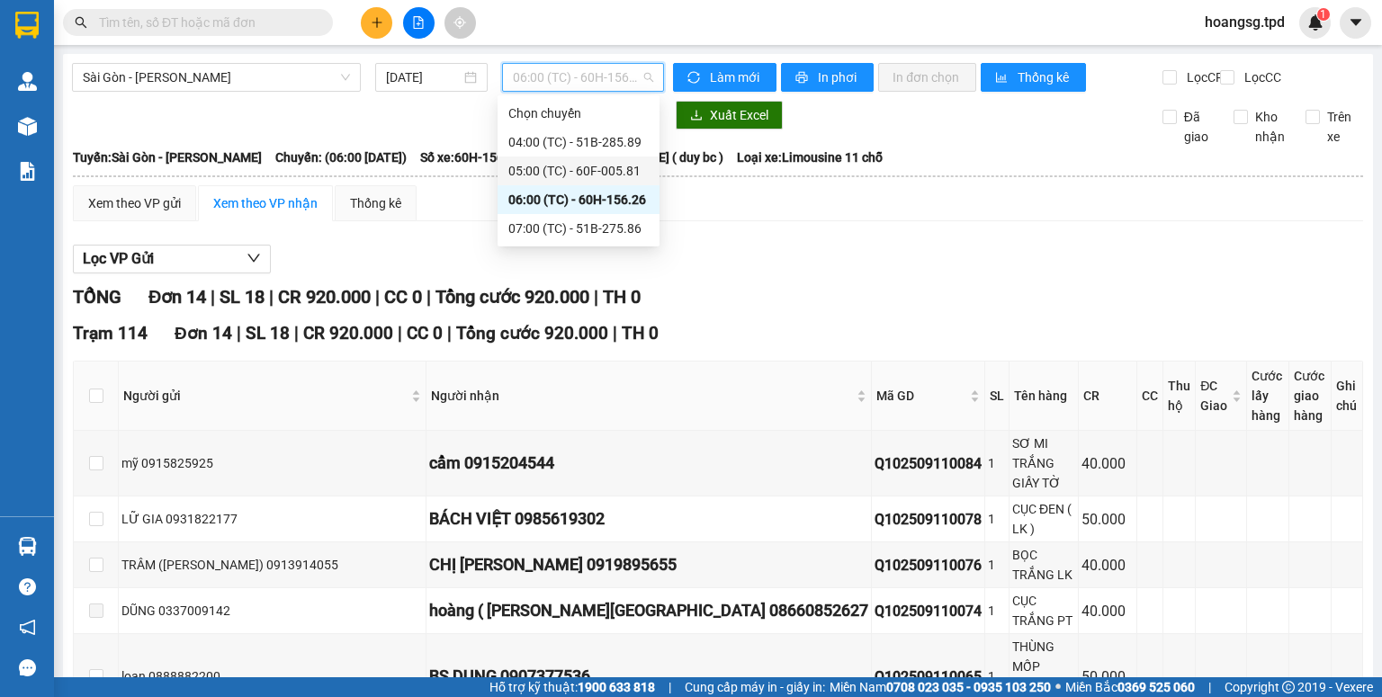
click at [598, 177] on div "05:00 (TC) - 60F-005.81" at bounding box center [578, 171] width 140 height 20
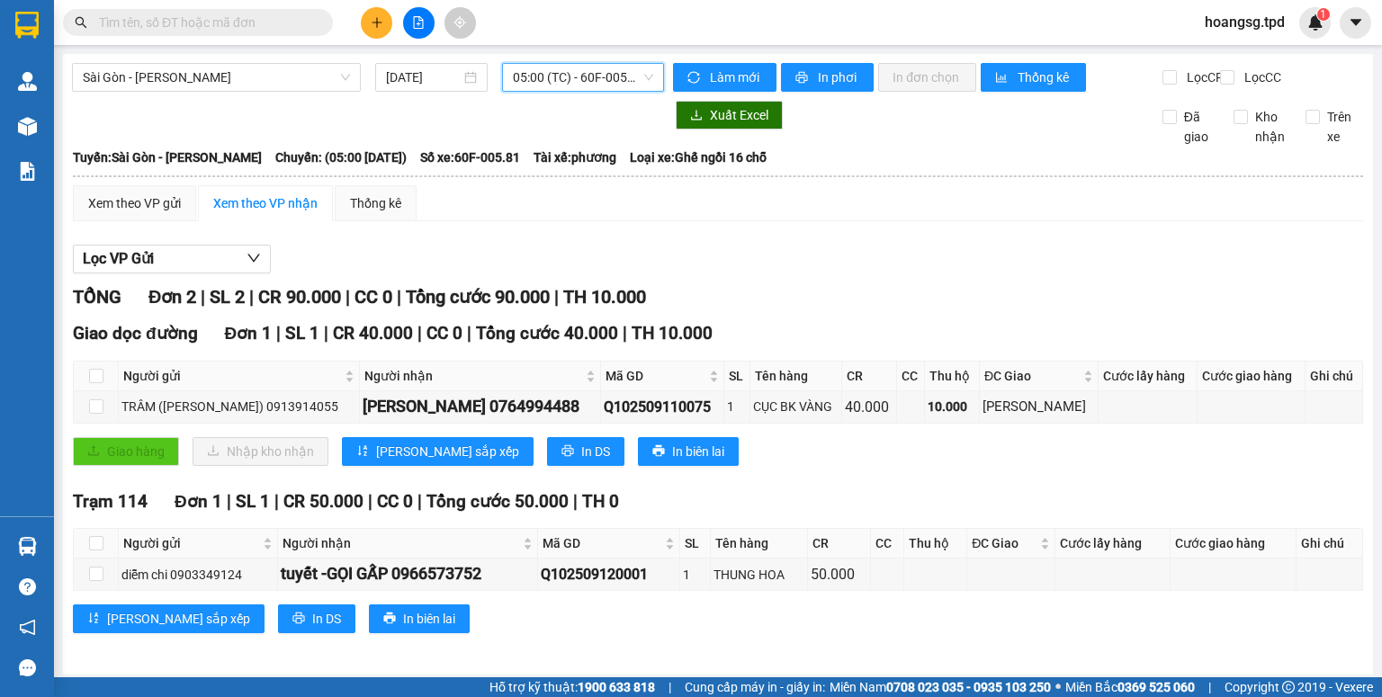
click at [543, 77] on span "05:00 (TC) - 60F-005.81" at bounding box center [583, 77] width 141 height 27
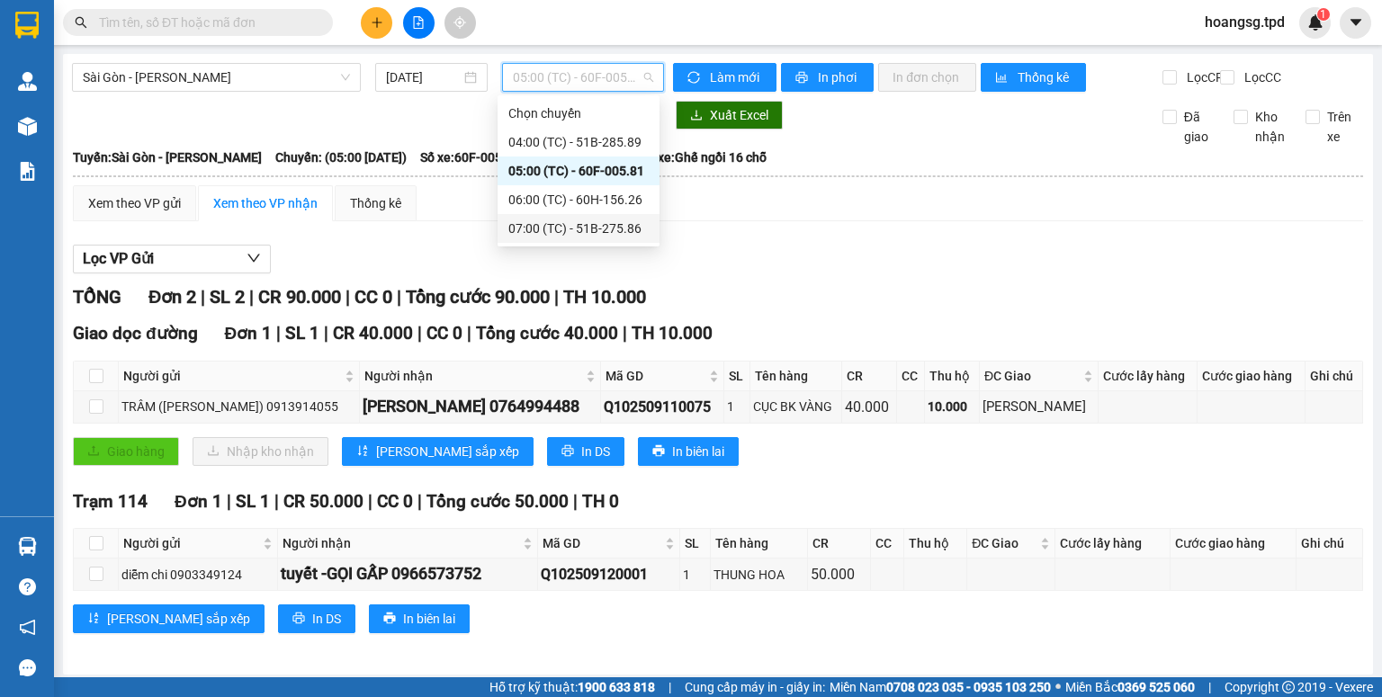
click at [552, 237] on div "07:00 (TC) - 51B-275.86" at bounding box center [578, 229] width 140 height 20
